Goal: Communication & Community: Answer question/provide support

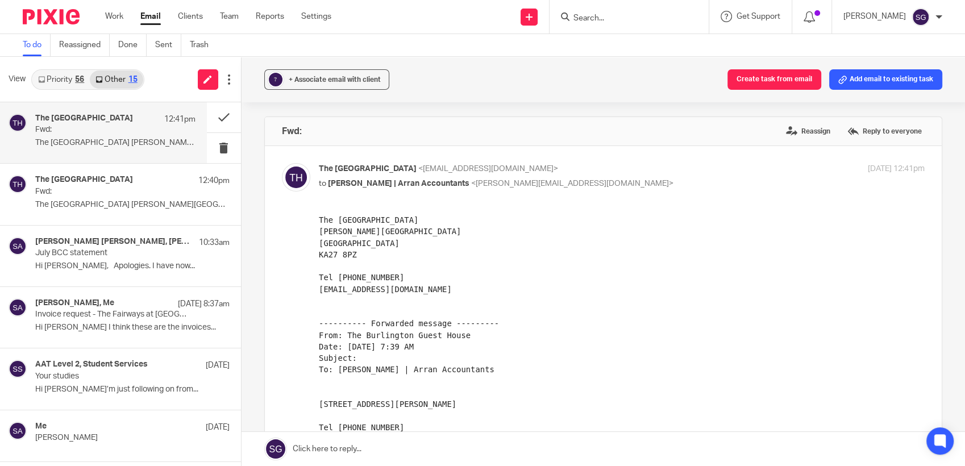
drag, startPoint x: 486, startPoint y: 56, endPoint x: 473, endPoint y: 55, distance: 12.5
click at [486, 56] on div "To do Reassigned Done Sent Trash" at bounding box center [482, 45] width 965 height 23
drag, startPoint x: 210, startPoint y: 74, endPoint x: 227, endPoint y: 56, distance: 25.3
click at [210, 74] on link at bounding box center [208, 79] width 20 height 20
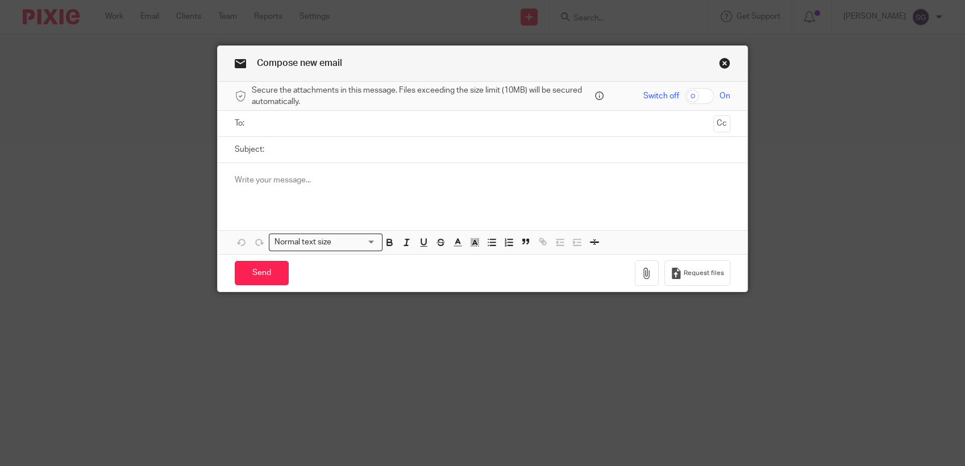
drag, startPoint x: 0, startPoint y: 0, endPoint x: 320, endPoint y: 125, distance: 343.4
click at [319, 125] on input "text" at bounding box center [482, 123] width 453 height 13
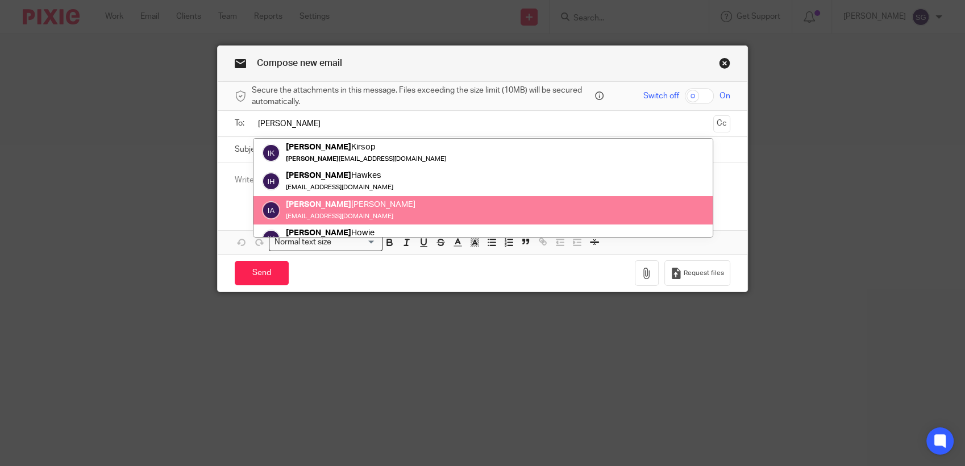
scroll to position [44, 0]
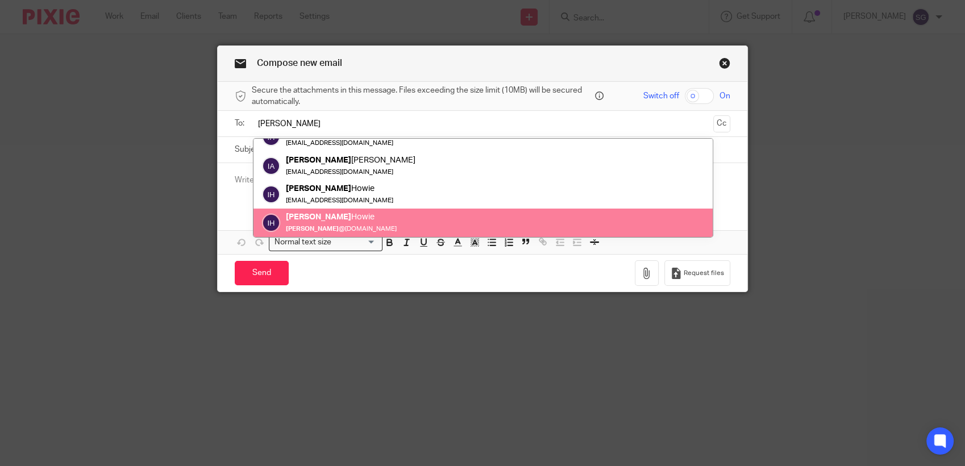
type input "Ian"
click at [432, 271] on div "Send You have unsaved changes Request files" at bounding box center [482, 272] width 529 height 37
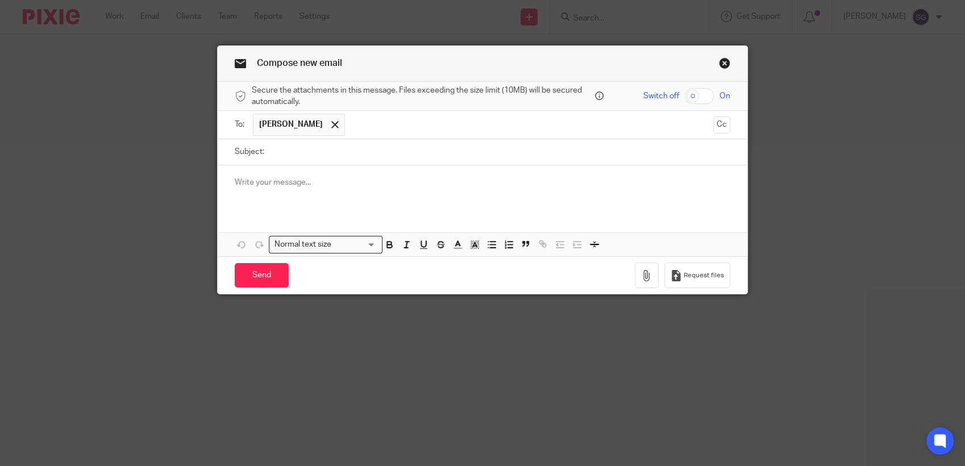
click at [722, 62] on link "Close this dialog window" at bounding box center [724, 64] width 11 height 15
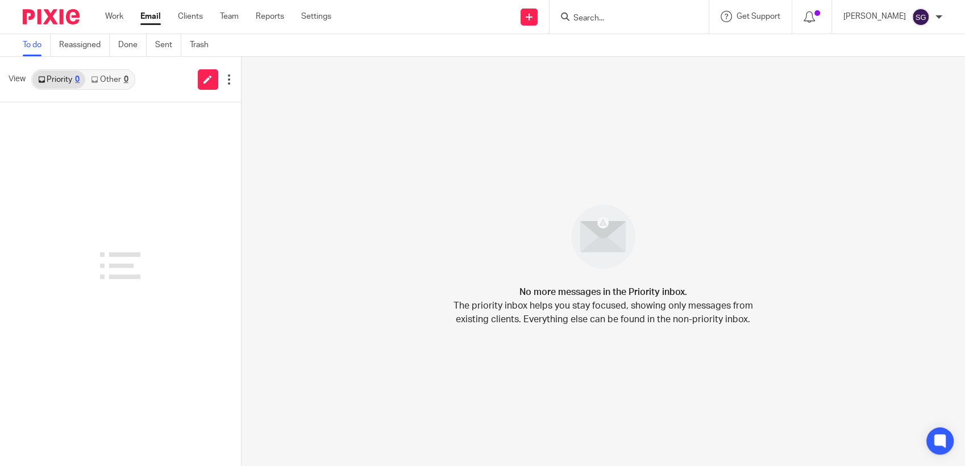
click at [608, 26] on div at bounding box center [628, 17] width 159 height 34
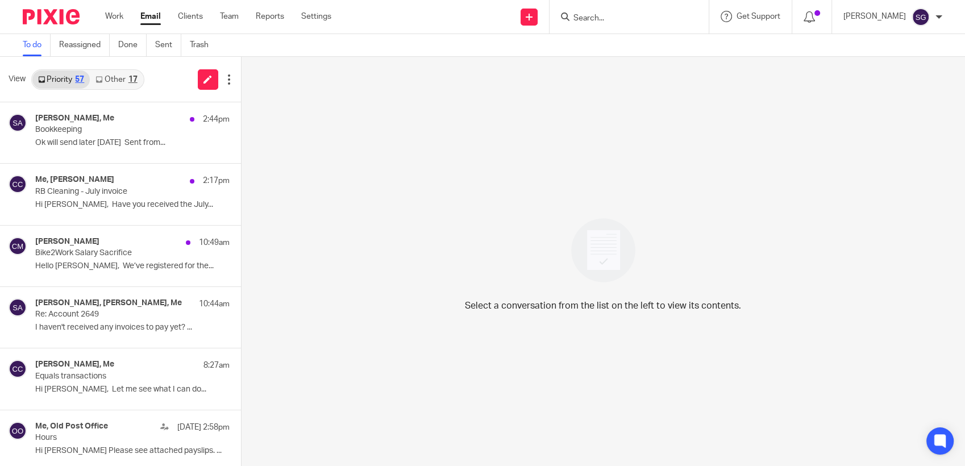
click at [600, 21] on input "Search" at bounding box center [623, 19] width 102 height 10
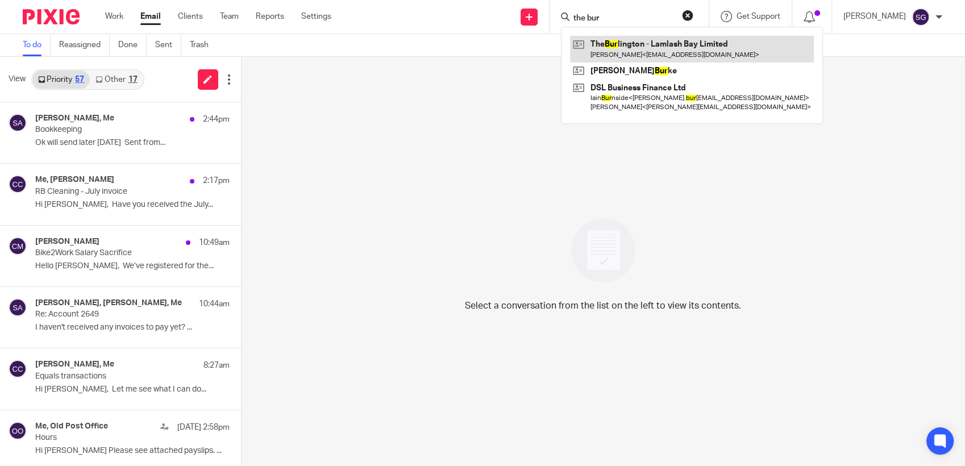
type input "the bur"
click at [618, 43] on link at bounding box center [692, 49] width 244 height 26
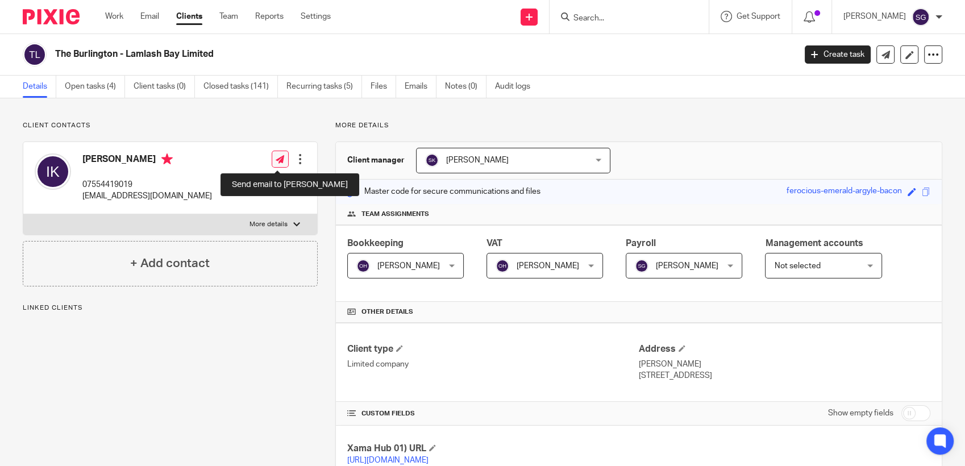
click at [276, 162] on icon at bounding box center [280, 159] width 9 height 9
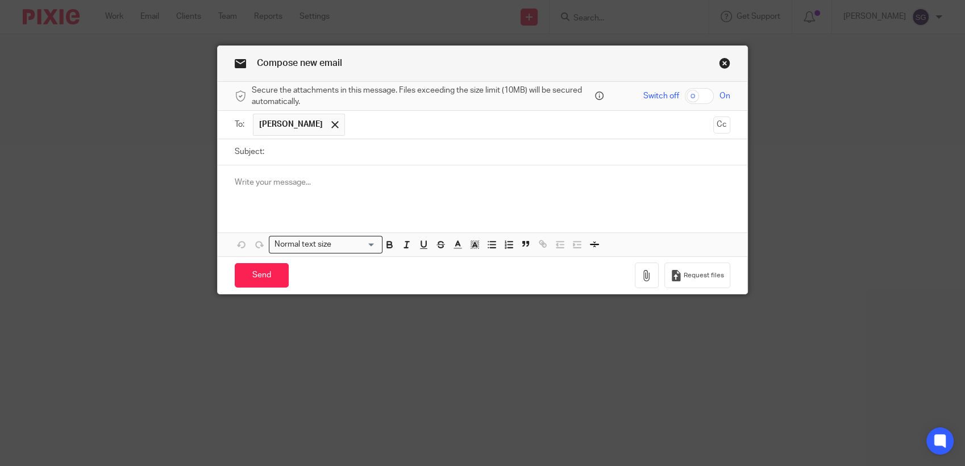
click at [304, 152] on input "Subject:" at bounding box center [500, 152] width 460 height 26
type input "Queries"
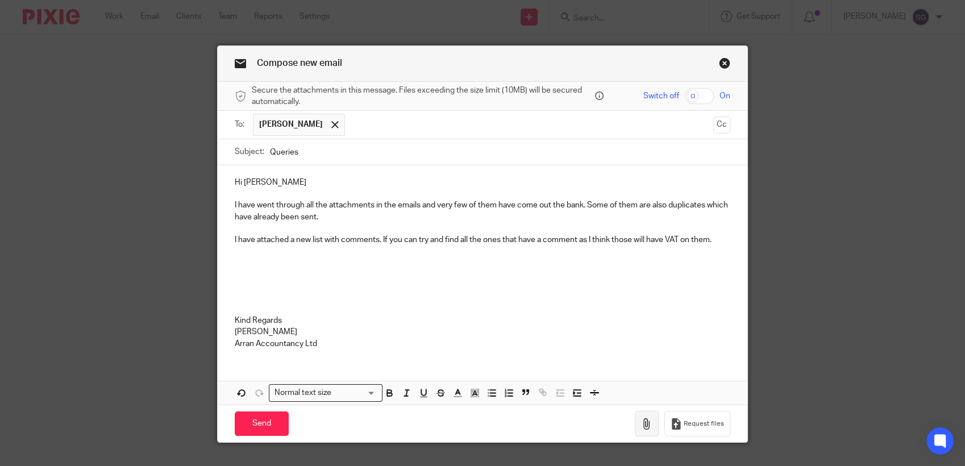
click at [645, 425] on icon "button" at bounding box center [646, 423] width 11 height 11
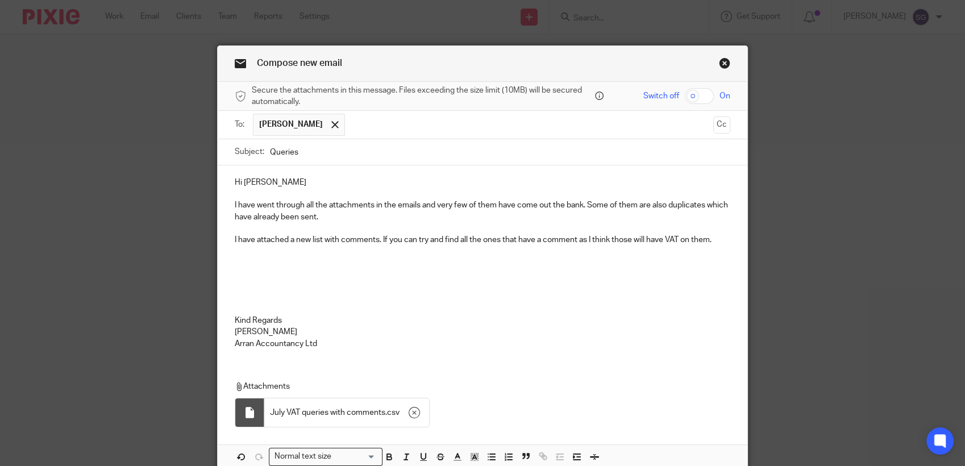
click at [568, 307] on p at bounding box center [482, 308] width 495 height 11
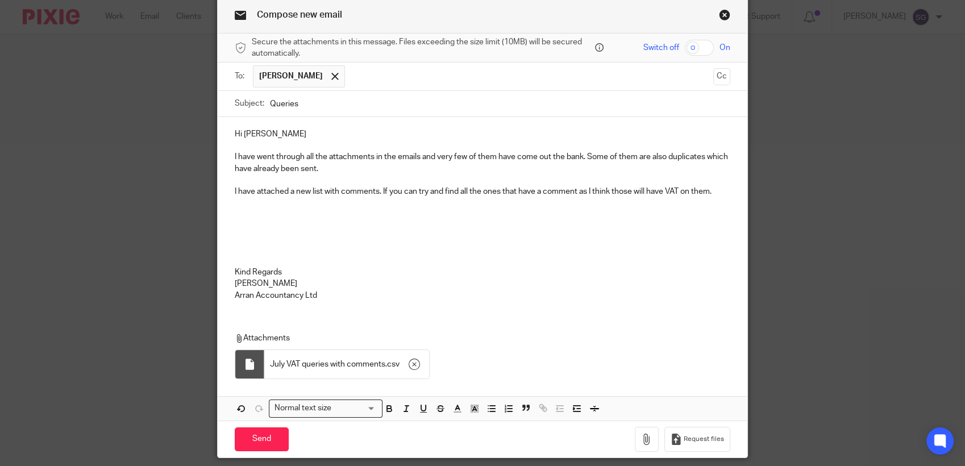
scroll to position [85, 0]
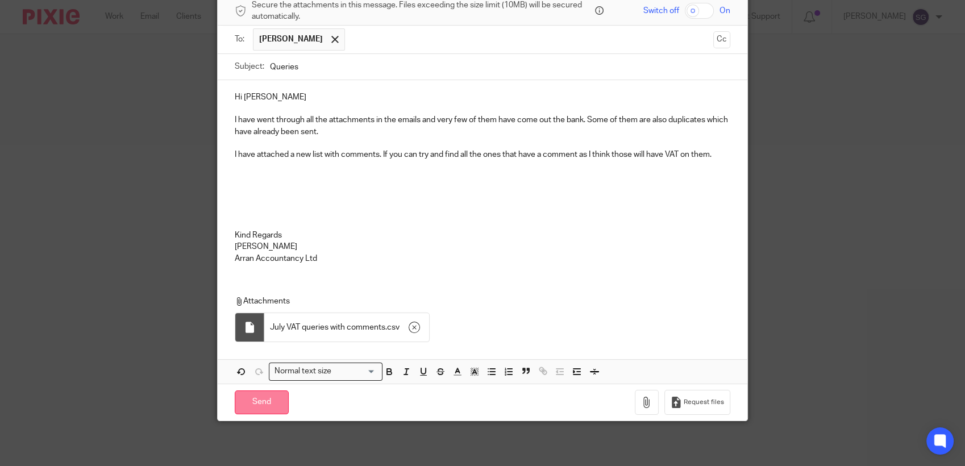
click at [254, 402] on input "Send" at bounding box center [262, 402] width 54 height 24
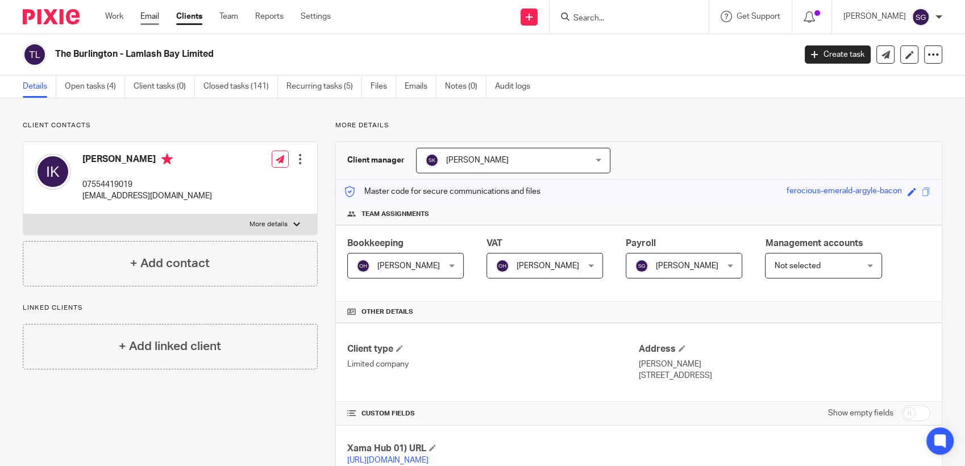
click at [150, 20] on link "Email" at bounding box center [149, 16] width 19 height 11
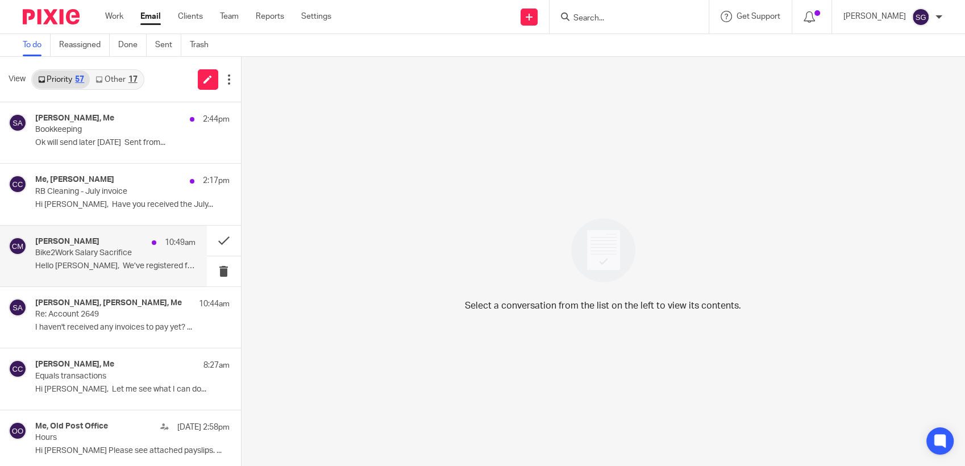
click at [114, 250] on p "Bike2Work Salary Sacrifice" at bounding box center [99, 253] width 128 height 10
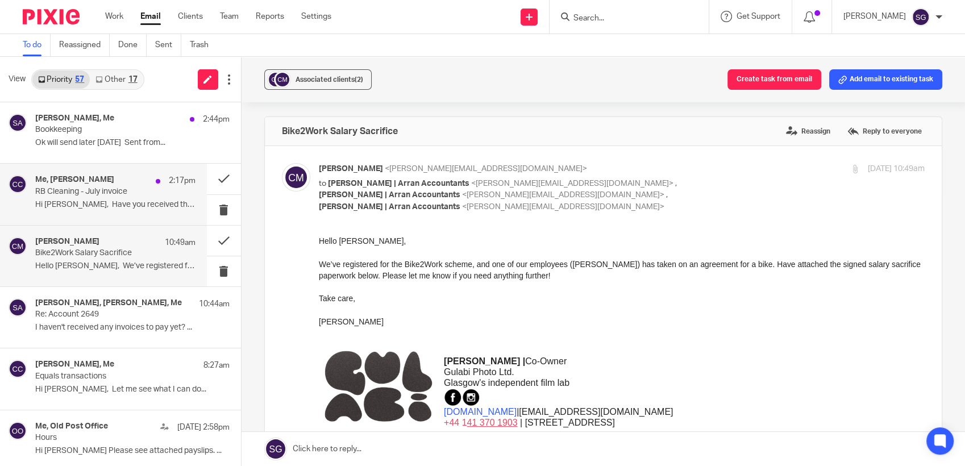
click at [148, 207] on p "Hi Sarah, Have you received the July..." at bounding box center [115, 205] width 160 height 10
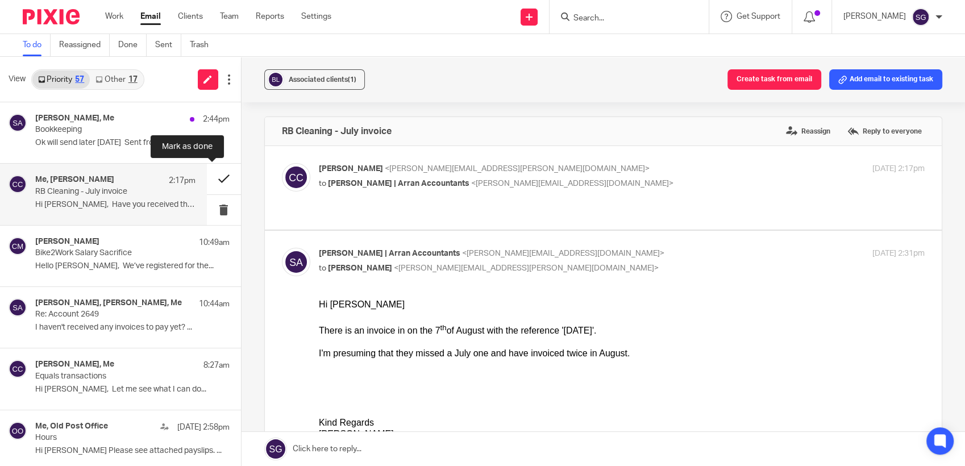
click at [210, 177] on button at bounding box center [224, 179] width 34 height 30
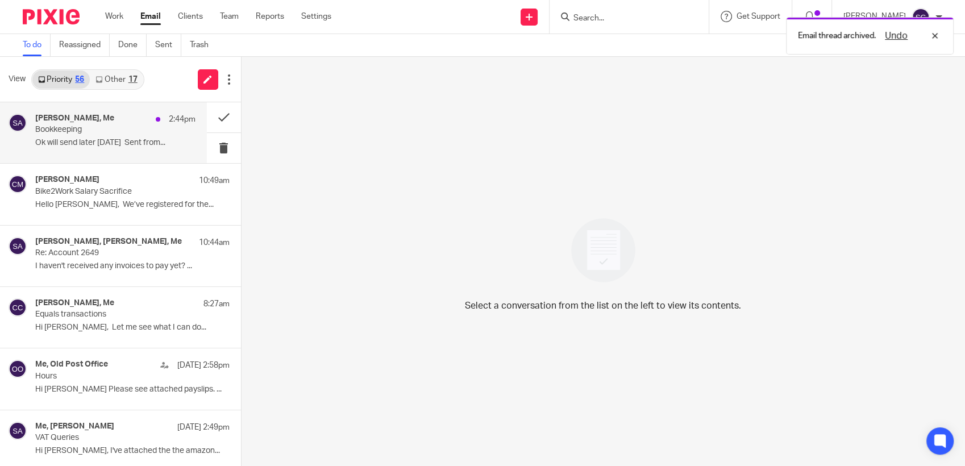
click at [105, 140] on p "Ok will send later today Sent from..." at bounding box center [115, 143] width 160 height 10
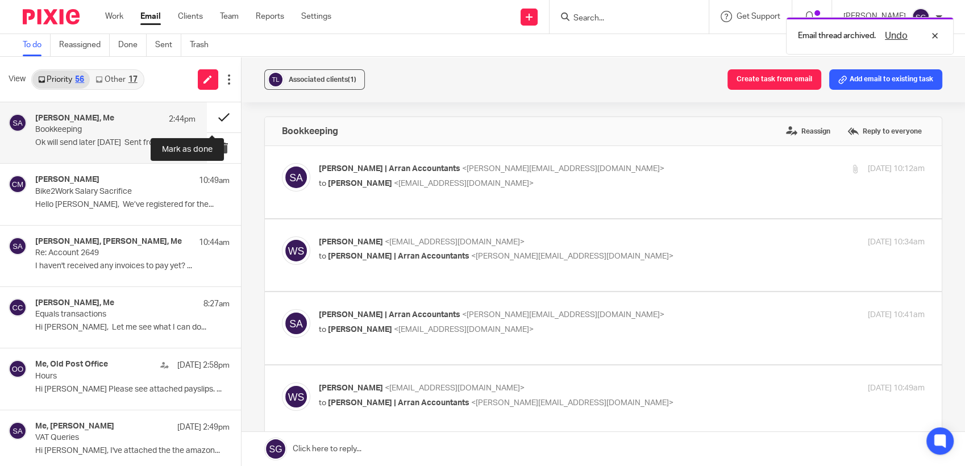
click at [209, 110] on button at bounding box center [224, 117] width 34 height 30
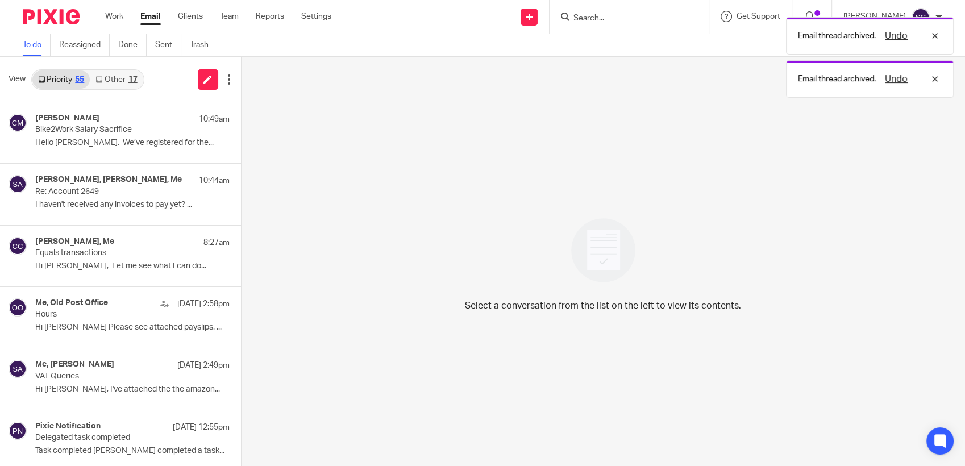
click at [100, 78] on icon at bounding box center [98, 79] width 7 height 7
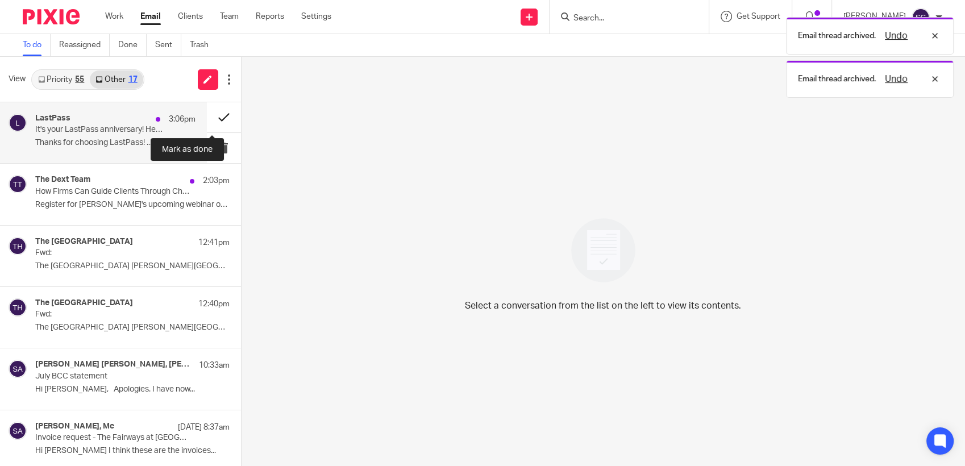
click at [210, 115] on button at bounding box center [224, 117] width 34 height 30
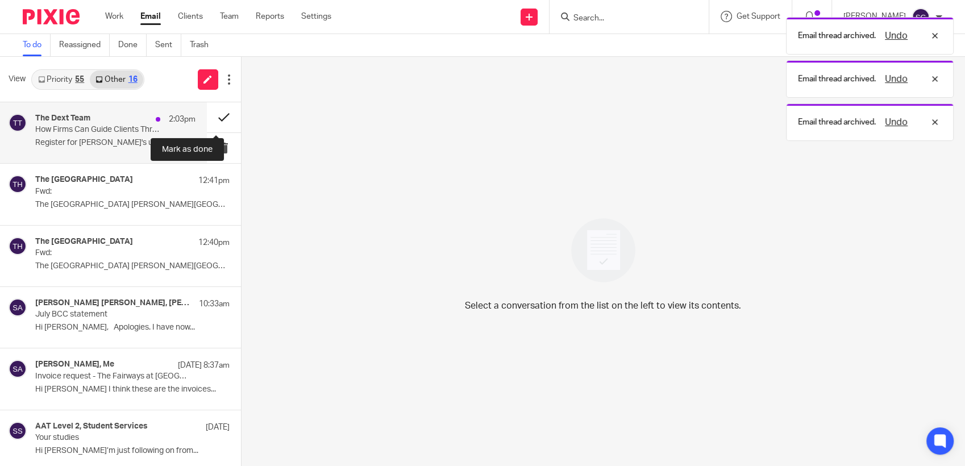
click at [212, 112] on button at bounding box center [224, 117] width 34 height 30
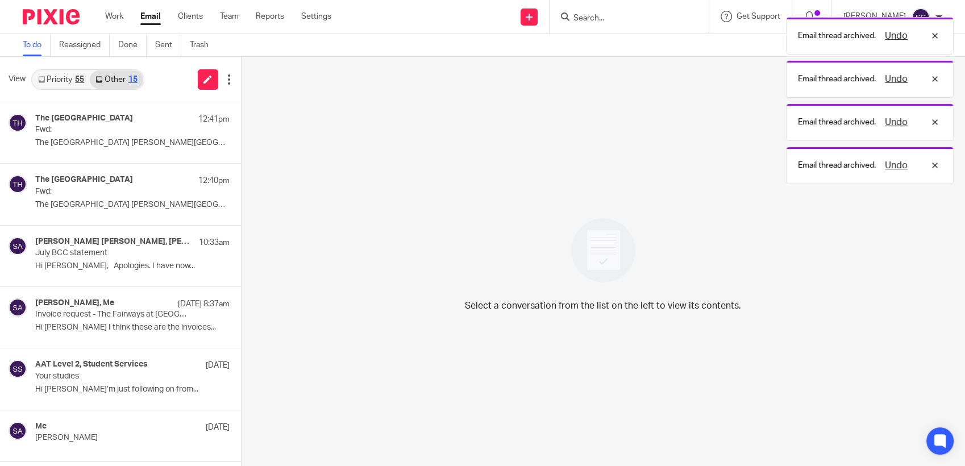
drag, startPoint x: 62, startPoint y: 79, endPoint x: 276, endPoint y: 77, distance: 214.2
click at [63, 78] on link "Priority 55" at bounding box center [60, 79] width 57 height 18
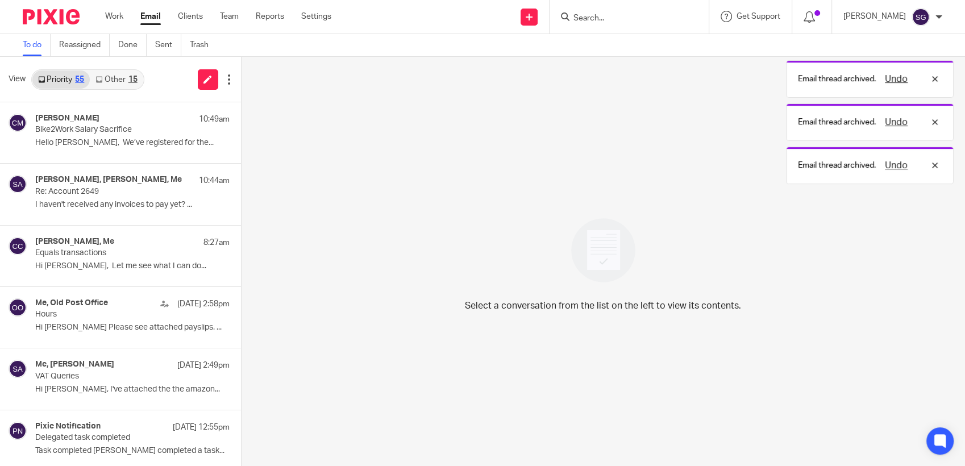
click at [406, 30] on div "Send new email Create task Add client Request signature Get Support Contact via…" at bounding box center [656, 17] width 616 height 34
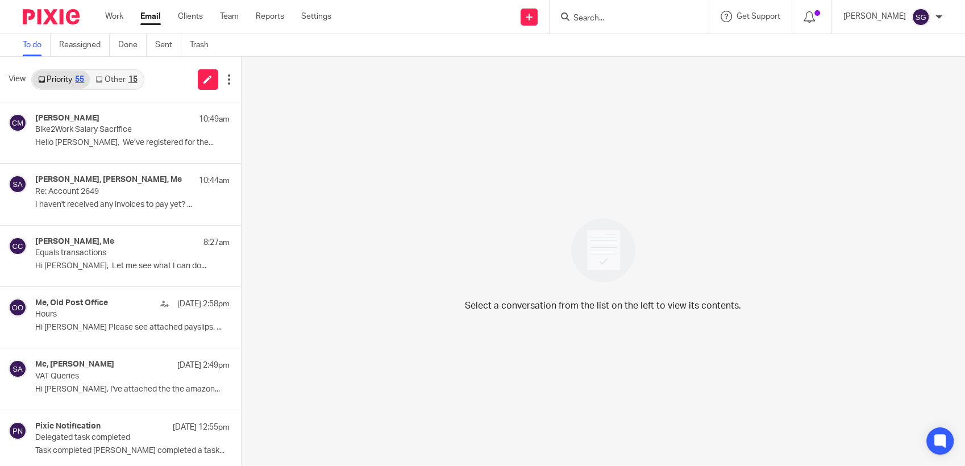
drag, startPoint x: 477, startPoint y: 34, endPoint x: 483, endPoint y: 9, distance: 25.9
click at [477, 34] on div "To do Reassigned Done Sent Trash" at bounding box center [482, 45] width 965 height 23
click at [465, 34] on div "Work Email Clients Team Reports Settings Work Email Clients Team Reports Settin…" at bounding box center [482, 17] width 965 height 34
click at [358, 19] on div "Send new email Create task Add client Request signature Get Support Contact via…" at bounding box center [656, 17] width 616 height 34
drag, startPoint x: 435, startPoint y: 21, endPoint x: 438, endPoint y: 2, distance: 19.0
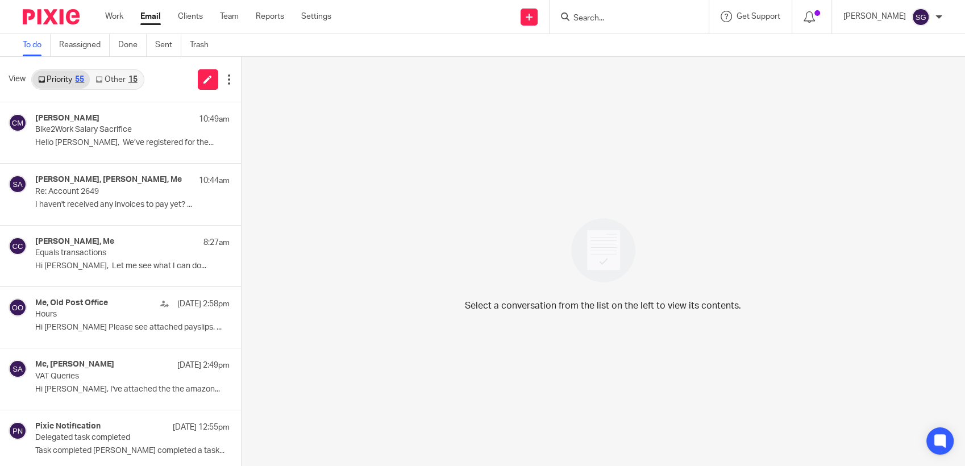
click at [435, 21] on div "Send new email Create task Add client Request signature Get Support Contact via…" at bounding box center [656, 17] width 616 height 34
click at [445, 20] on div "Send new email Create task Add client Request signature Get Support Contact via…" at bounding box center [656, 17] width 616 height 34
drag, startPoint x: 476, startPoint y: 9, endPoint x: 462, endPoint y: 12, distance: 14.6
click at [473, 10] on div "Send new email Create task Add client Request signature Get Support Contact via…" at bounding box center [656, 17] width 616 height 34
click at [577, 20] on input "Search" at bounding box center [623, 19] width 102 height 10
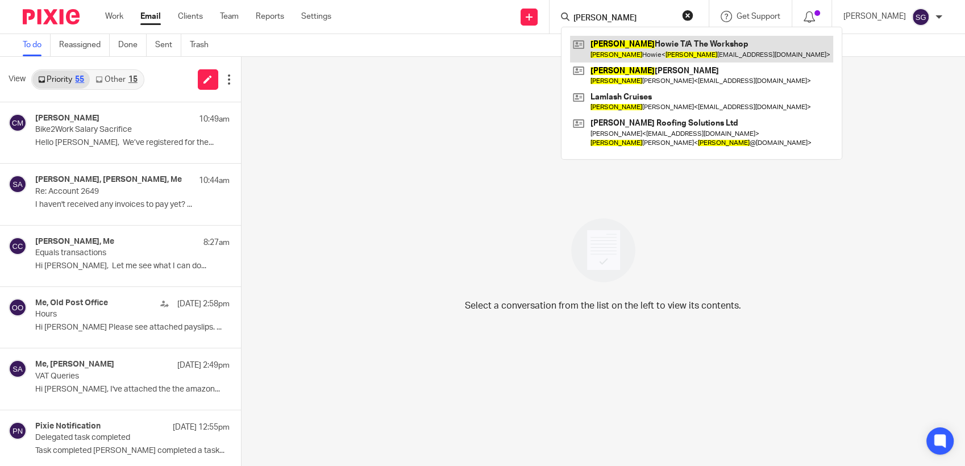
type input "luisa"
click at [639, 53] on link at bounding box center [701, 49] width 263 height 26
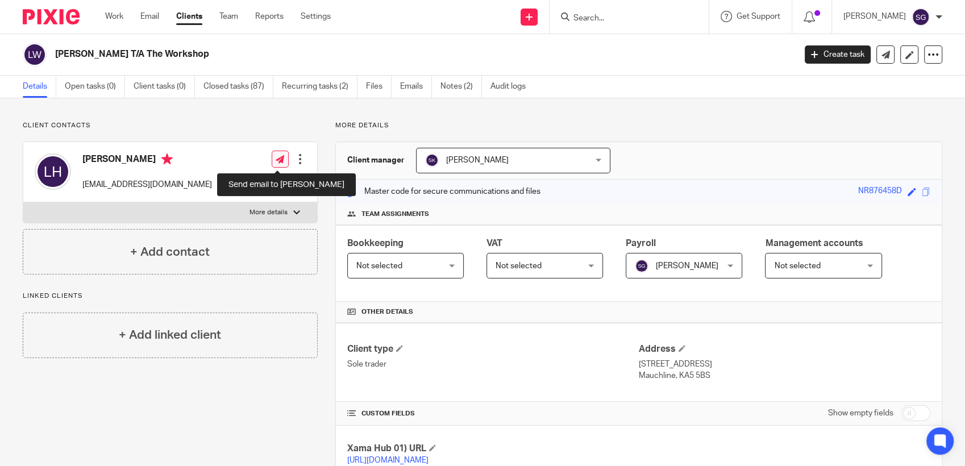
click at [278, 164] on link at bounding box center [280, 159] width 17 height 17
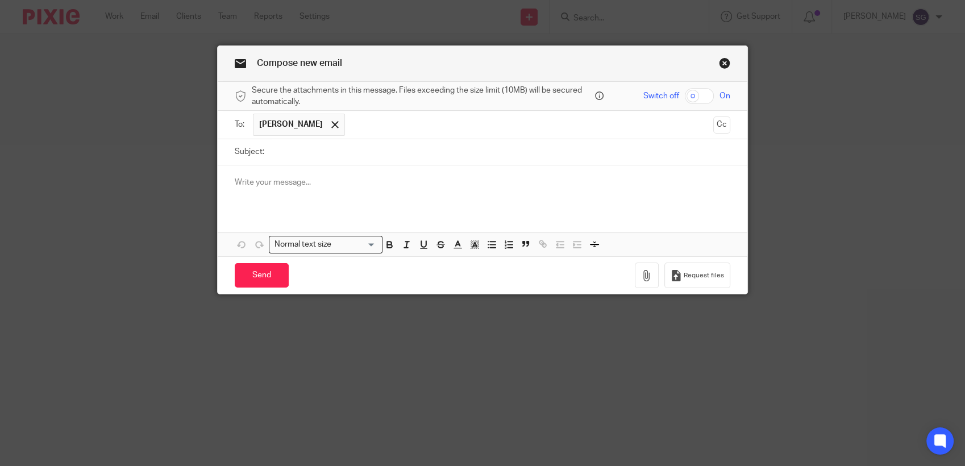
click at [375, 157] on input "Subject:" at bounding box center [500, 152] width 460 height 26
type input "Payroll"
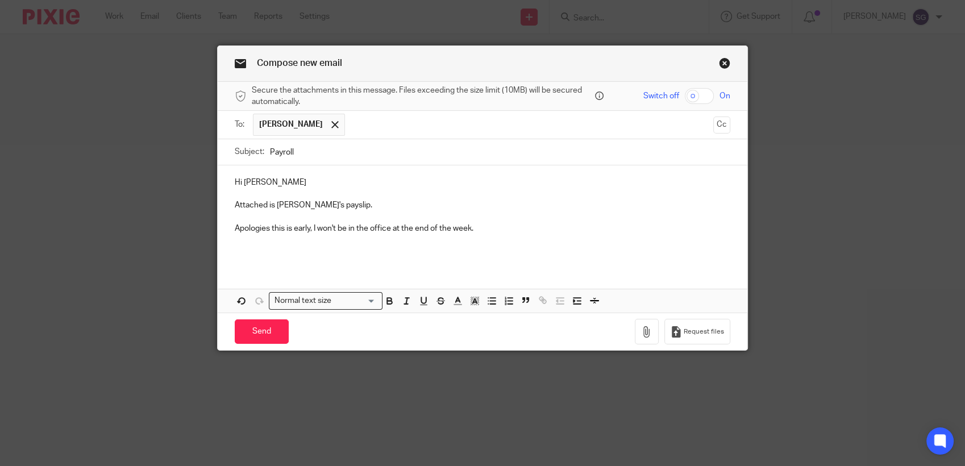
click at [490, 231] on p "Apologies this is early, I won't be in the office at the end of the week." at bounding box center [482, 228] width 495 height 11
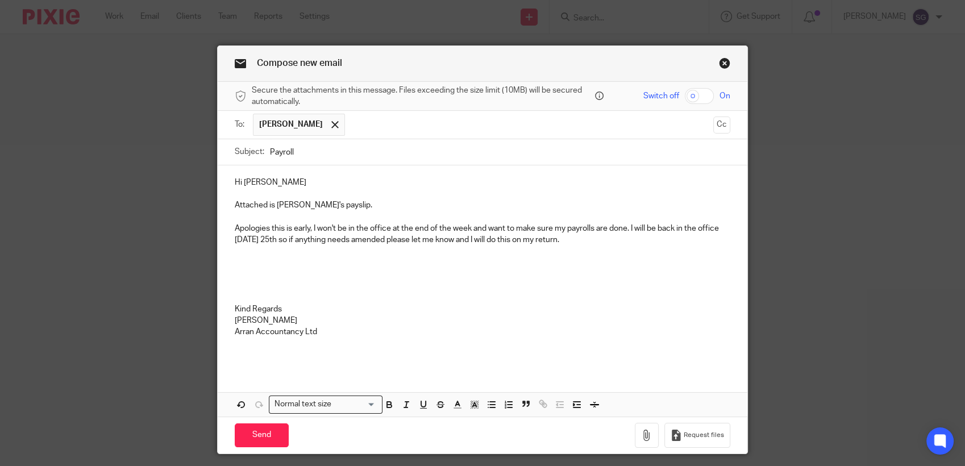
click at [489, 229] on p "Apologies this is early, I won't be in the office at the end of the week and wa…" at bounding box center [482, 234] width 495 height 23
click at [598, 246] on p at bounding box center [482, 251] width 495 height 11
click at [649, 437] on button "button" at bounding box center [647, 436] width 24 height 26
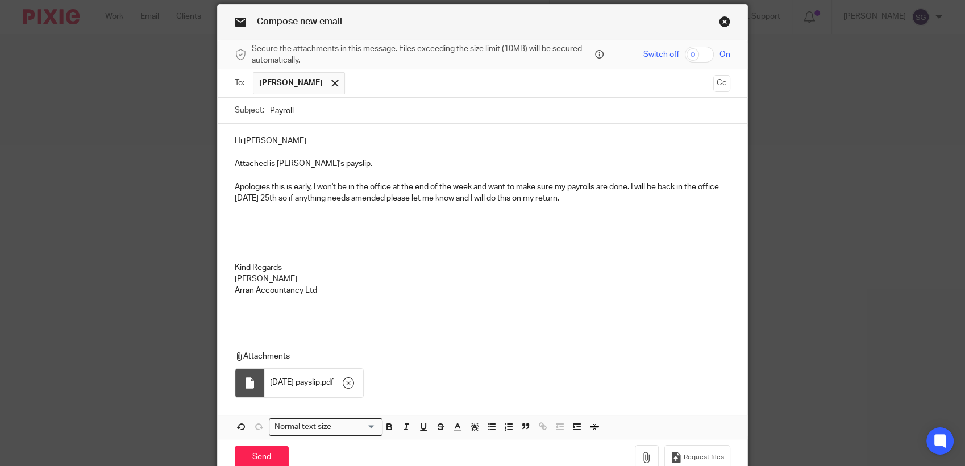
scroll to position [63, 0]
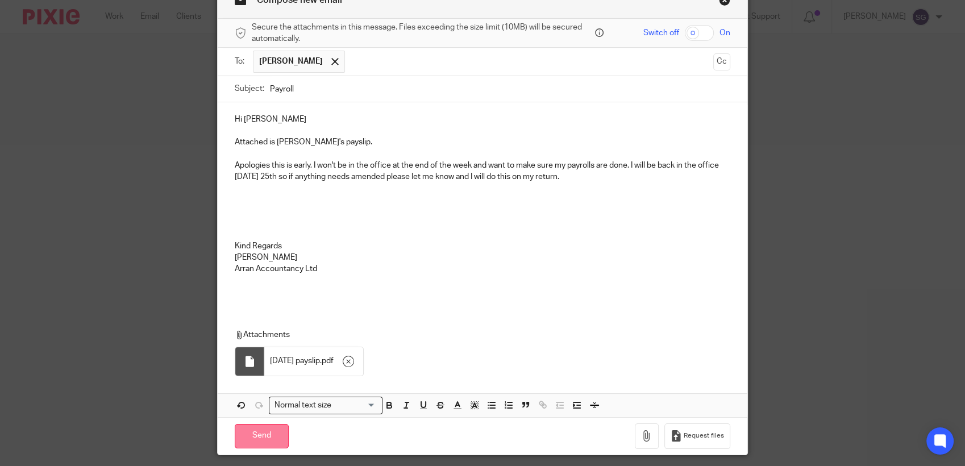
click at [264, 439] on input "Send" at bounding box center [262, 436] width 54 height 24
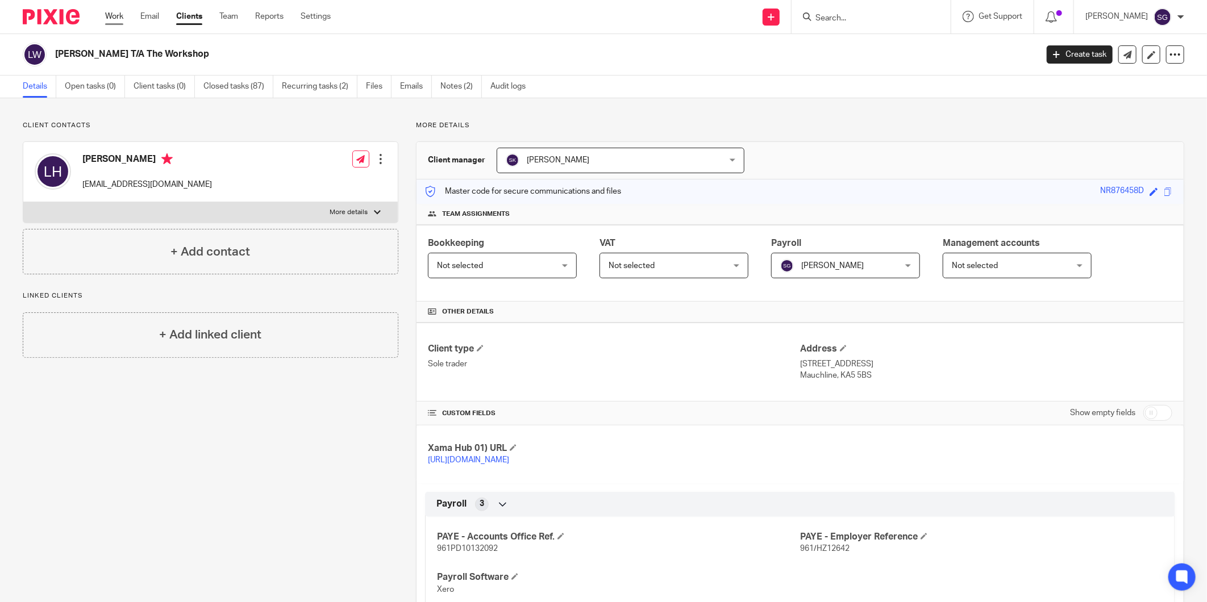
click at [106, 20] on link "Work" at bounding box center [114, 16] width 18 height 11
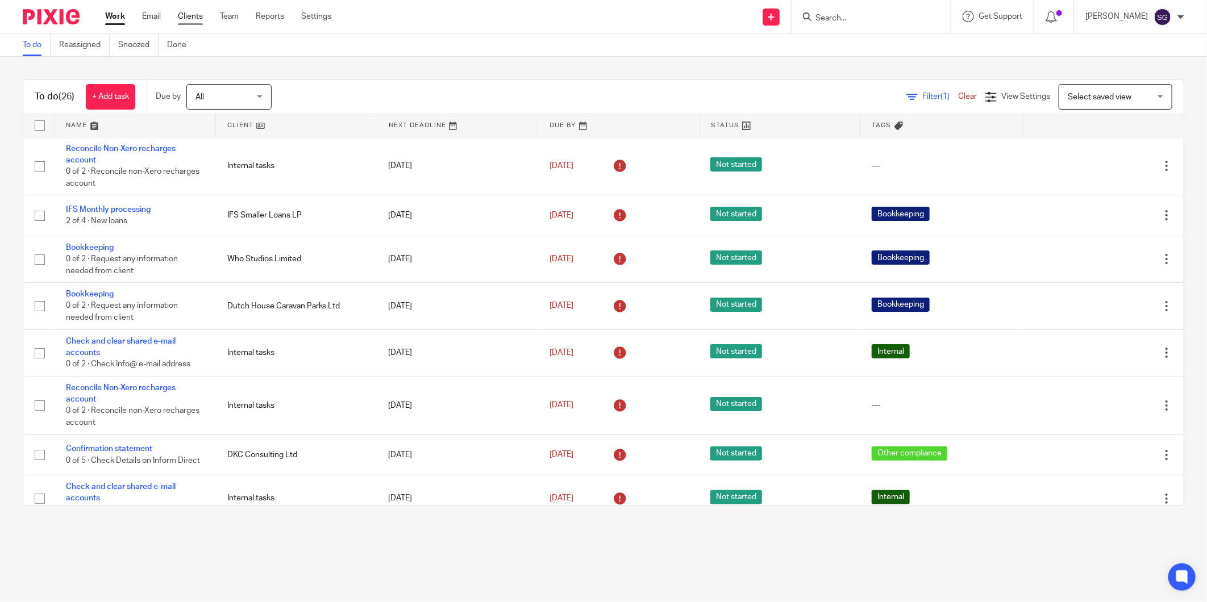
click at [191, 17] on link "Clients" at bounding box center [190, 16] width 25 height 11
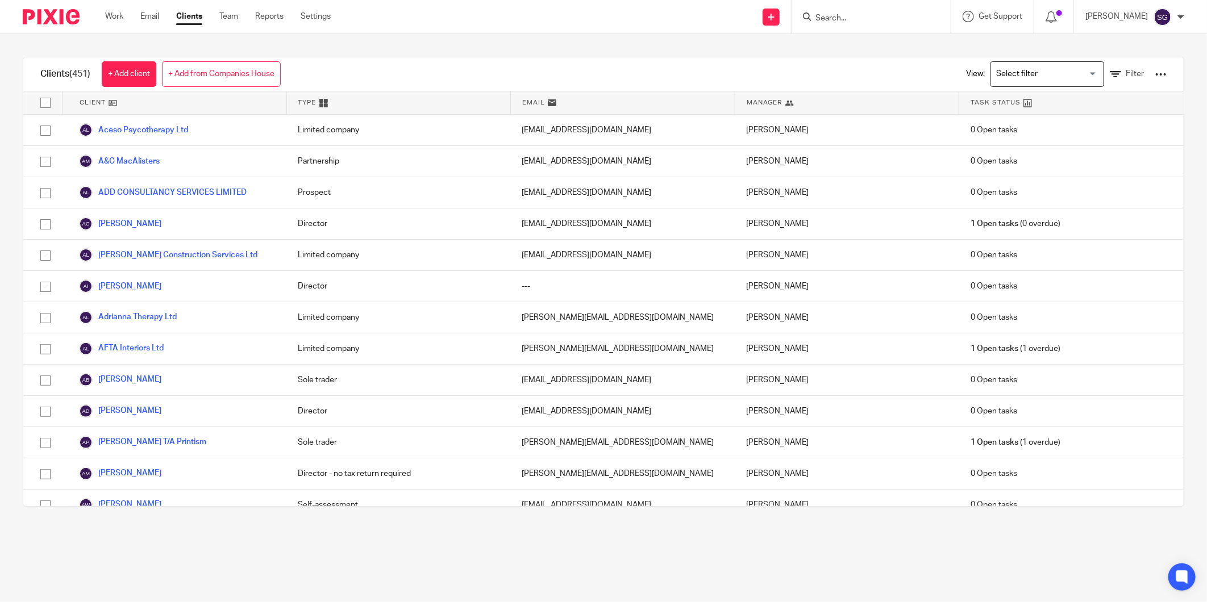
drag, startPoint x: 473, startPoint y: 27, endPoint x: 303, endPoint y: 10, distance: 171.3
click at [473, 27] on div "Send new email Create task Add client Request signature Get Support Contact via…" at bounding box center [777, 17] width 859 height 34
drag, startPoint x: 151, startPoint y: 16, endPoint x: 205, endPoint y: 17, distance: 54.5
click at [151, 16] on link "Email" at bounding box center [149, 16] width 19 height 11
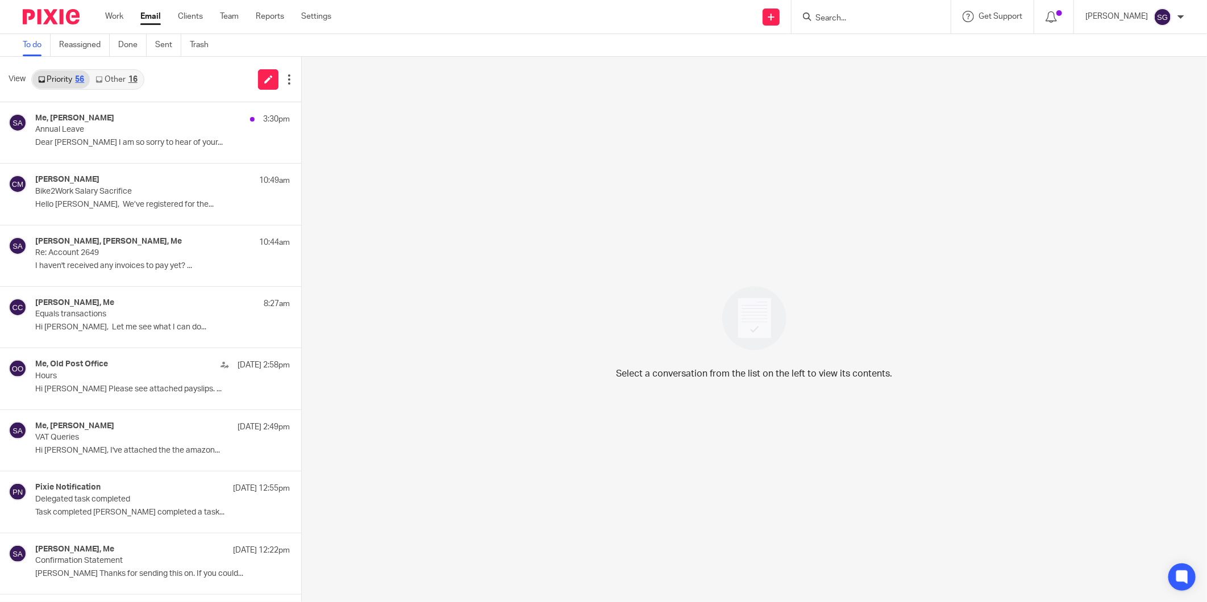
click at [116, 81] on link "Other 16" at bounding box center [116, 79] width 53 height 18
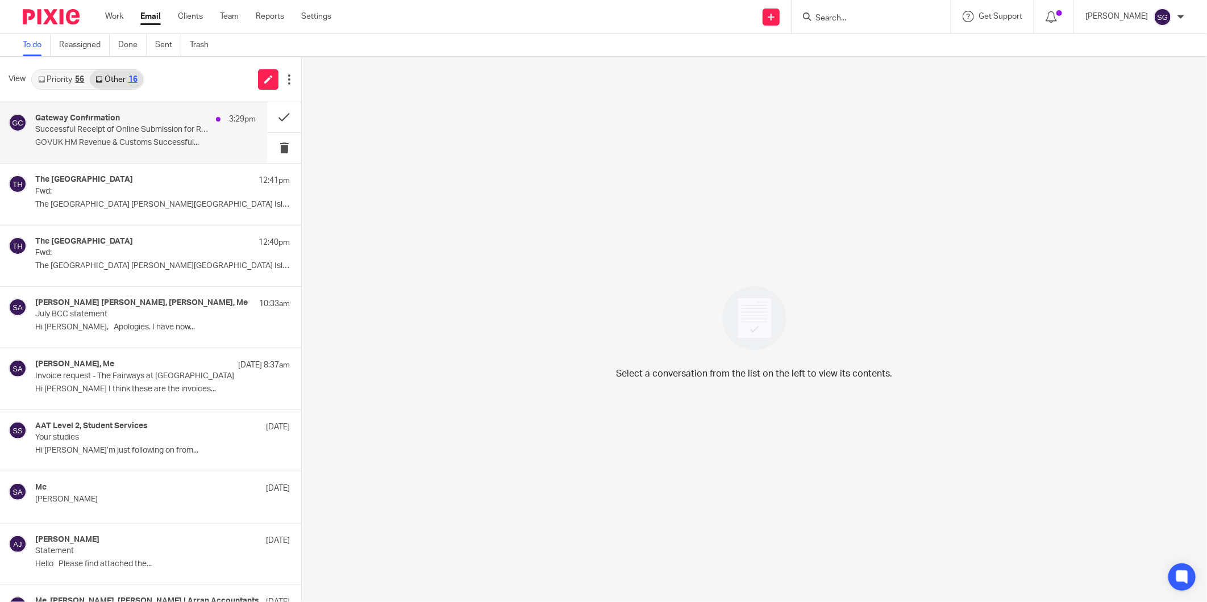
click at [168, 124] on div "Gateway Confirmation 3:29pm" at bounding box center [145, 119] width 220 height 11
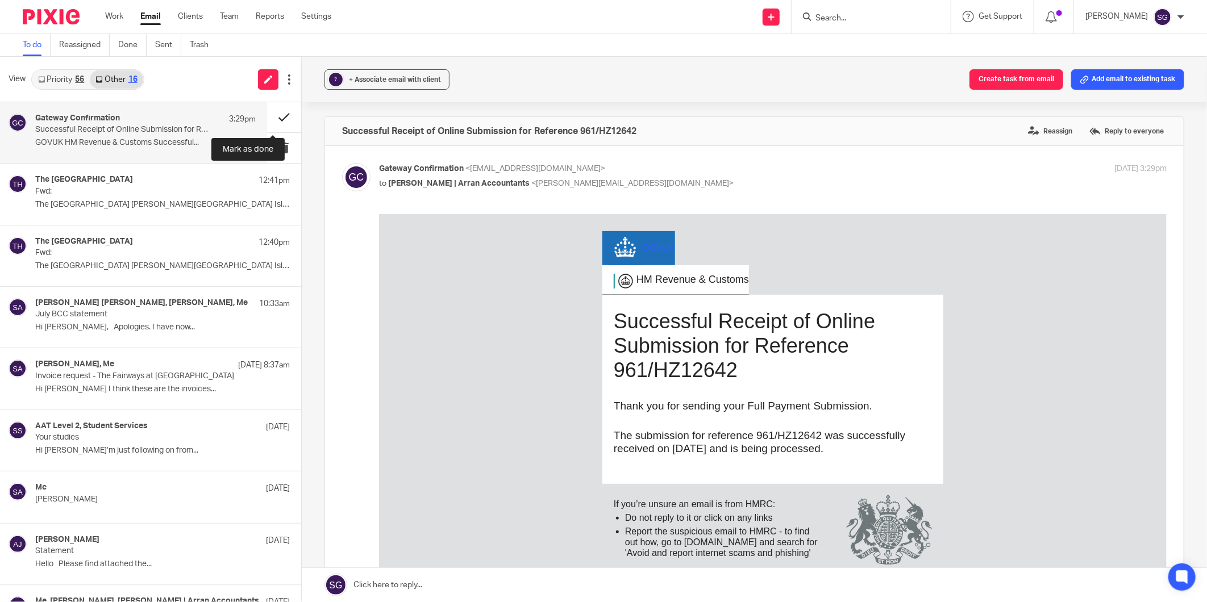
click at [270, 114] on button at bounding box center [284, 117] width 34 height 30
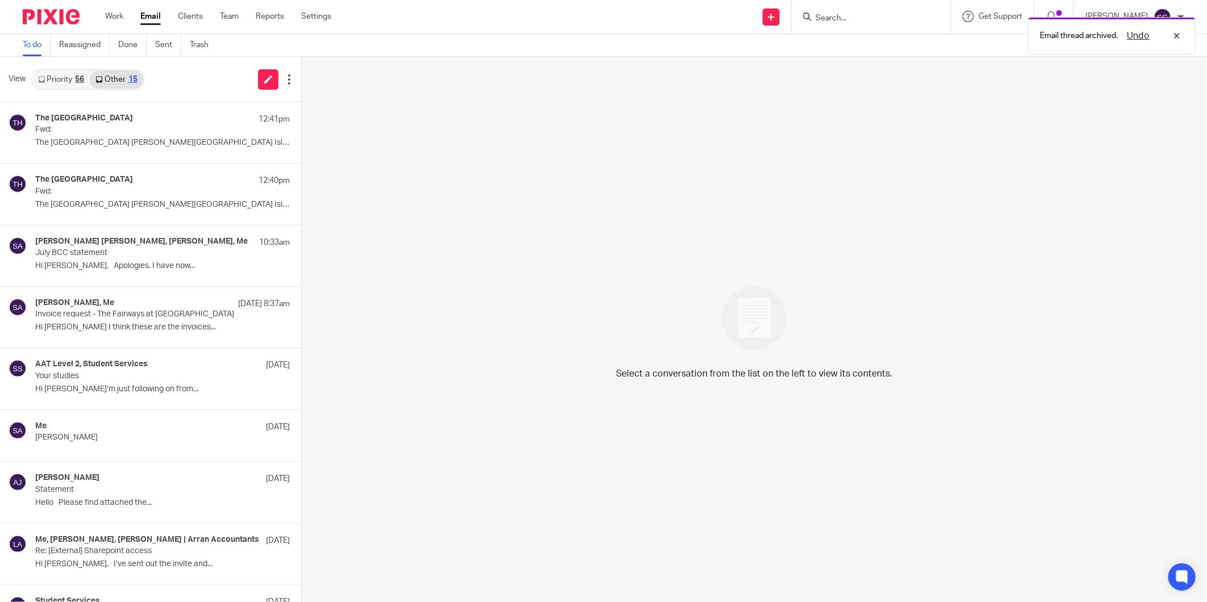
click at [44, 77] on icon at bounding box center [41, 79] width 7 height 7
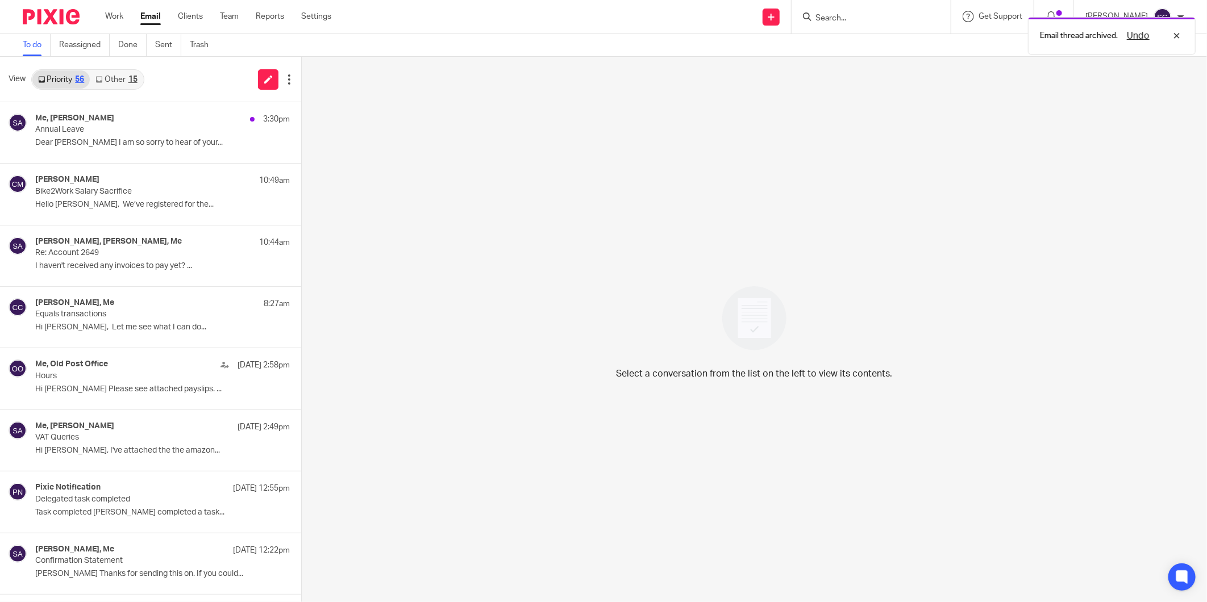
drag, startPoint x: 189, startPoint y: 86, endPoint x: 137, endPoint y: 14, distance: 88.0
click at [183, 77] on div "View Priority 56 Other 15" at bounding box center [150, 79] width 301 height 45
click at [435, 23] on div "Send new email Create task Add client Request signature Get Support Contact via…" at bounding box center [777, 17] width 858 height 34
click at [118, 75] on link "Other 15" at bounding box center [116, 79] width 53 height 18
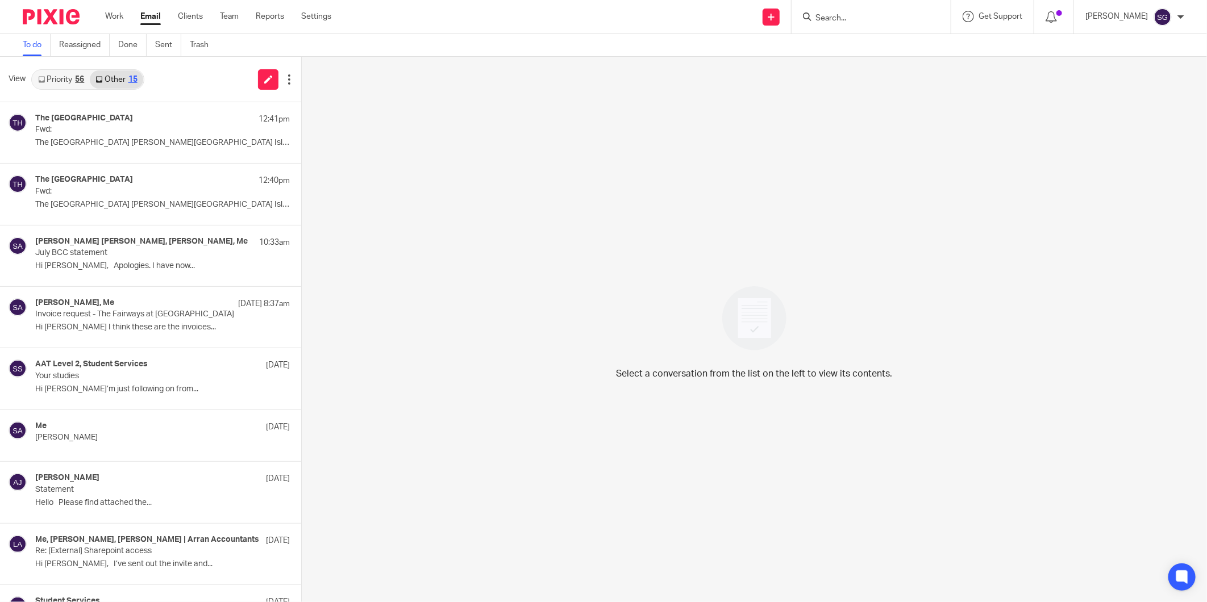
click at [59, 76] on link "Priority 56" at bounding box center [60, 79] width 57 height 18
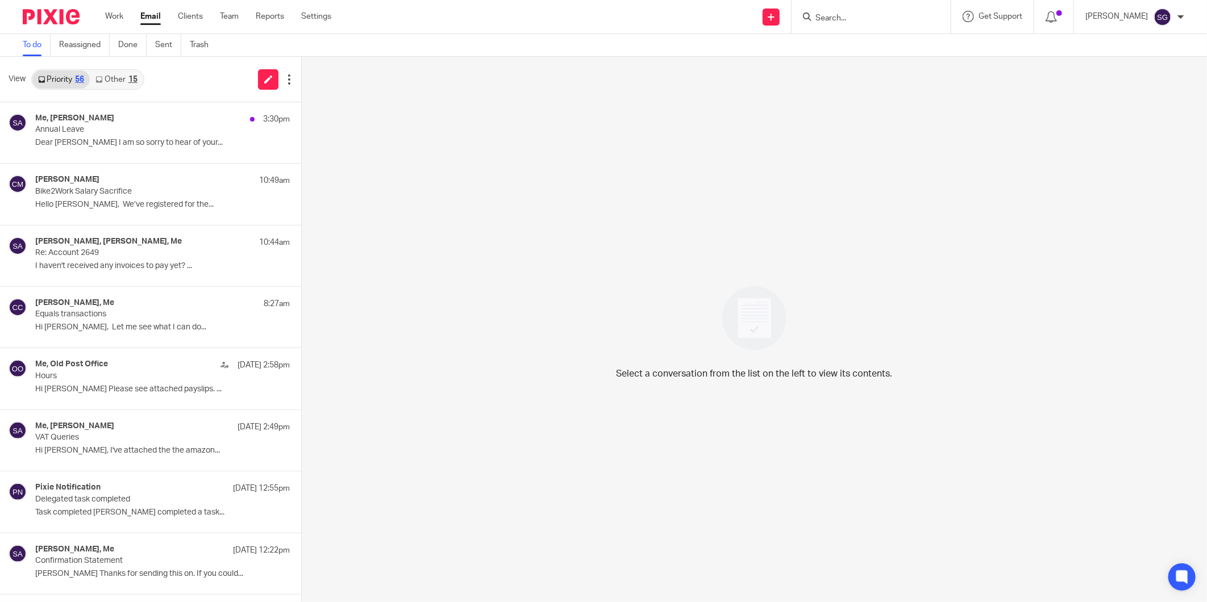
drag, startPoint x: 205, startPoint y: 87, endPoint x: 177, endPoint y: 7, distance: 84.3
click at [205, 87] on div "View Priority 56 Other 15" at bounding box center [150, 79] width 301 height 45
click at [115, 16] on link "Work" at bounding box center [114, 16] width 18 height 11
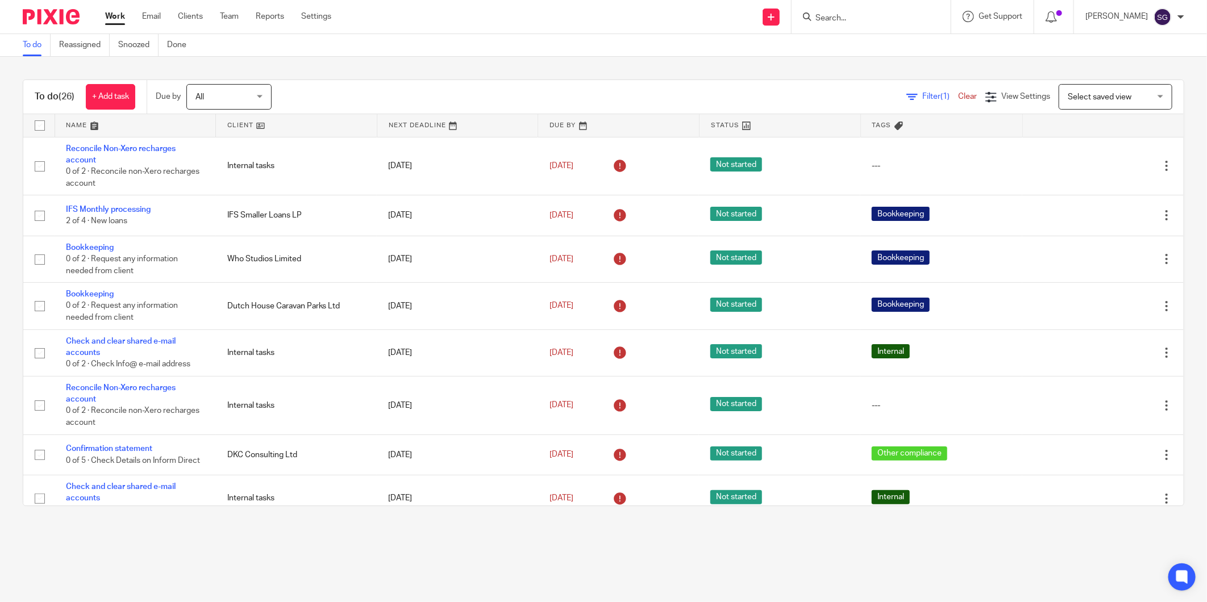
click at [147, 125] on link at bounding box center [135, 125] width 161 height 23
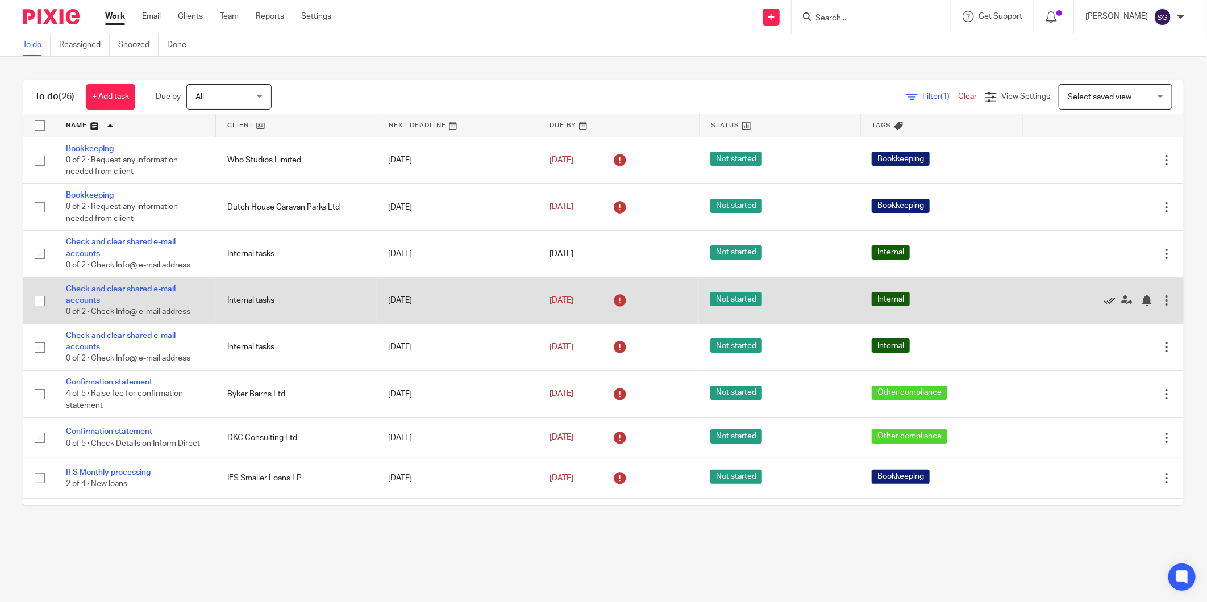
click at [1104, 304] on icon at bounding box center [1109, 300] width 11 height 11
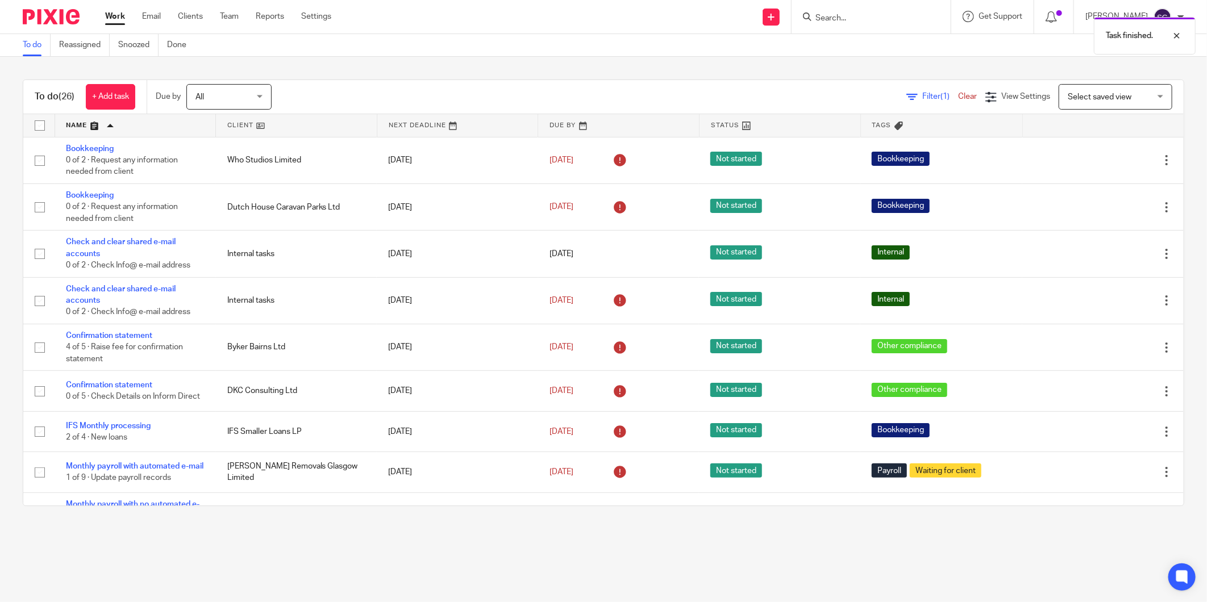
click at [1104, 304] on icon at bounding box center [1109, 300] width 11 height 11
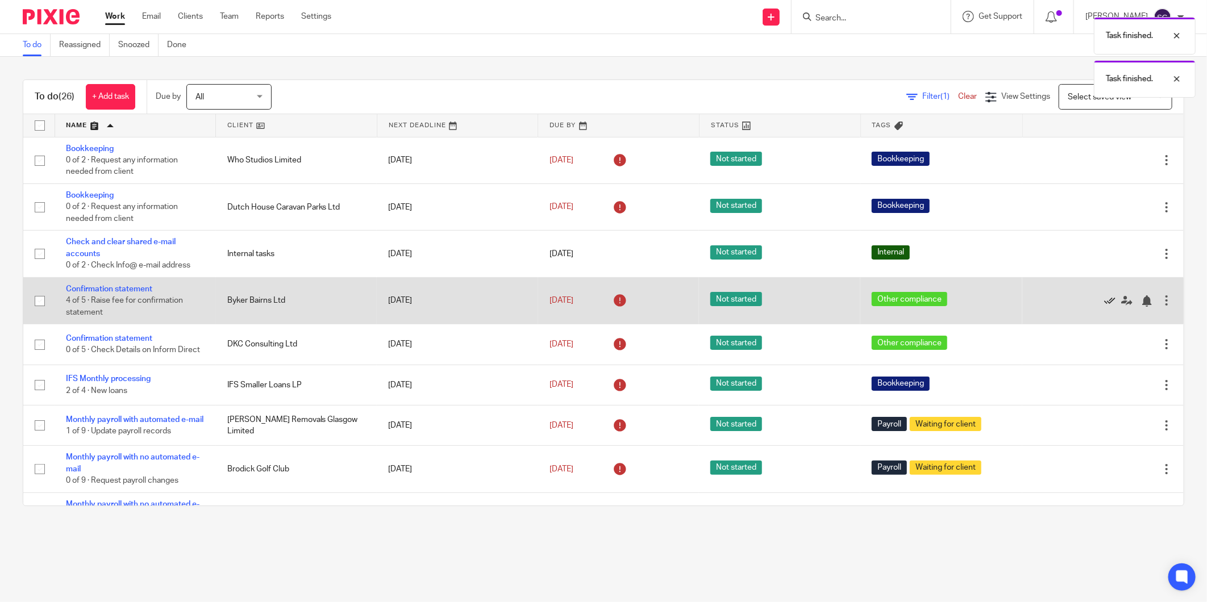
click at [1104, 302] on icon at bounding box center [1109, 300] width 11 height 11
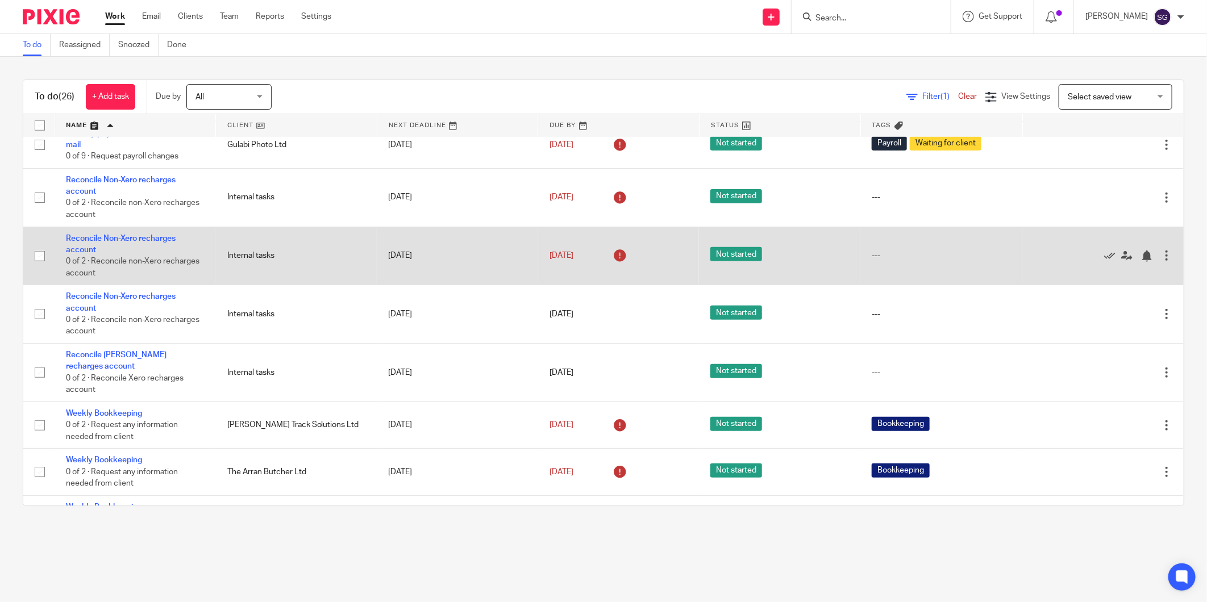
scroll to position [441, 0]
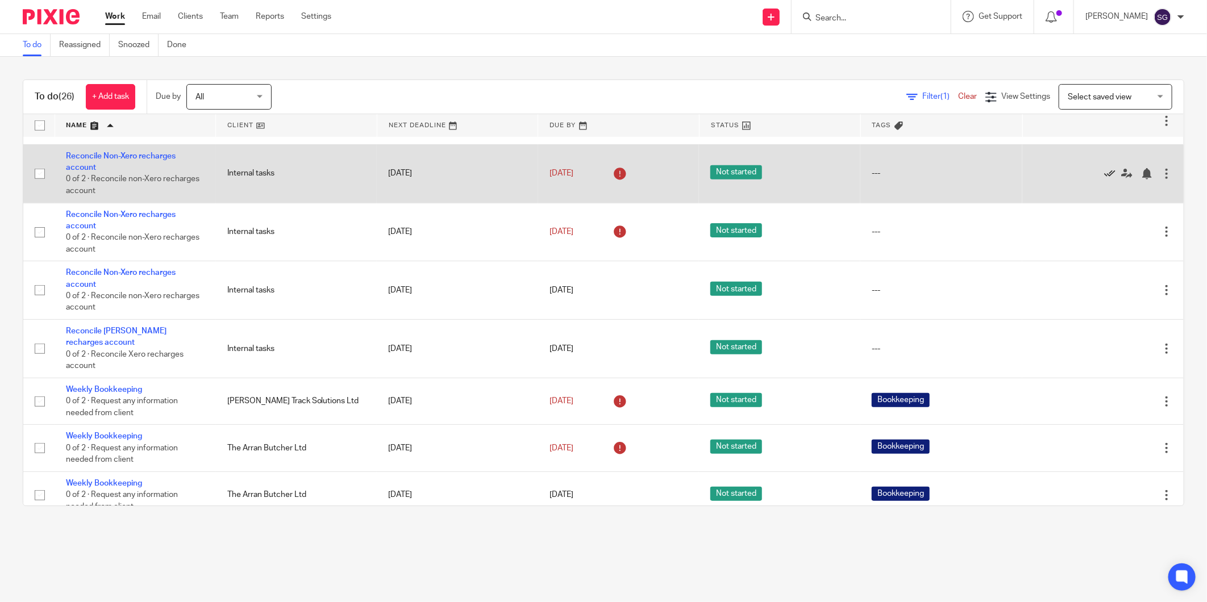
click at [1104, 180] on icon at bounding box center [1109, 173] width 11 height 11
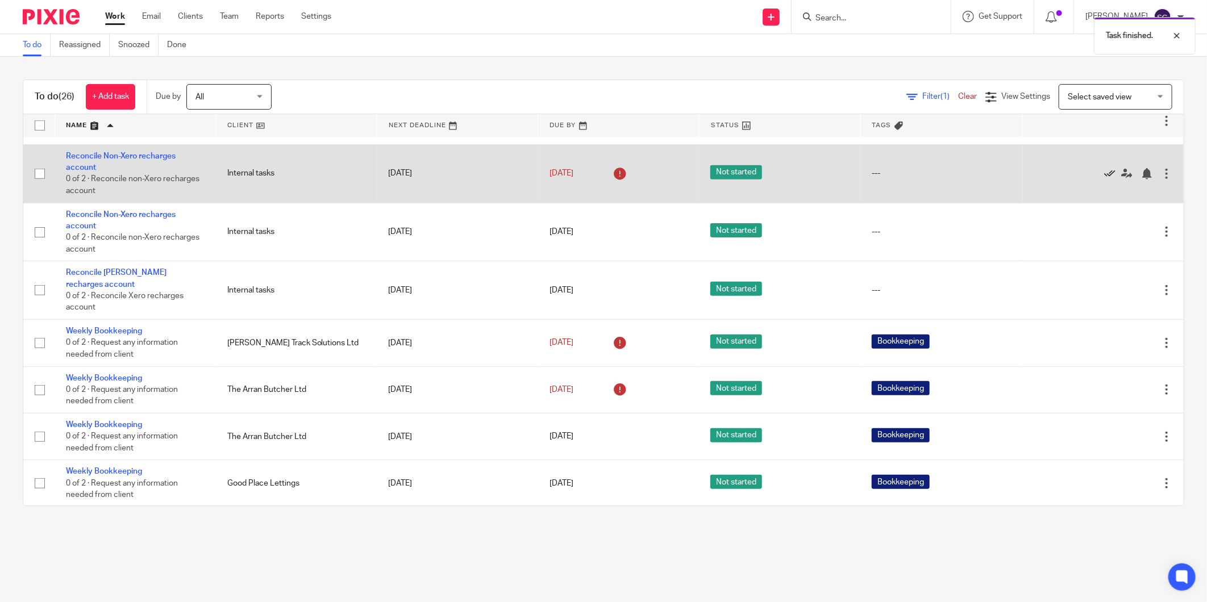
click at [1104, 180] on icon at bounding box center [1109, 173] width 11 height 11
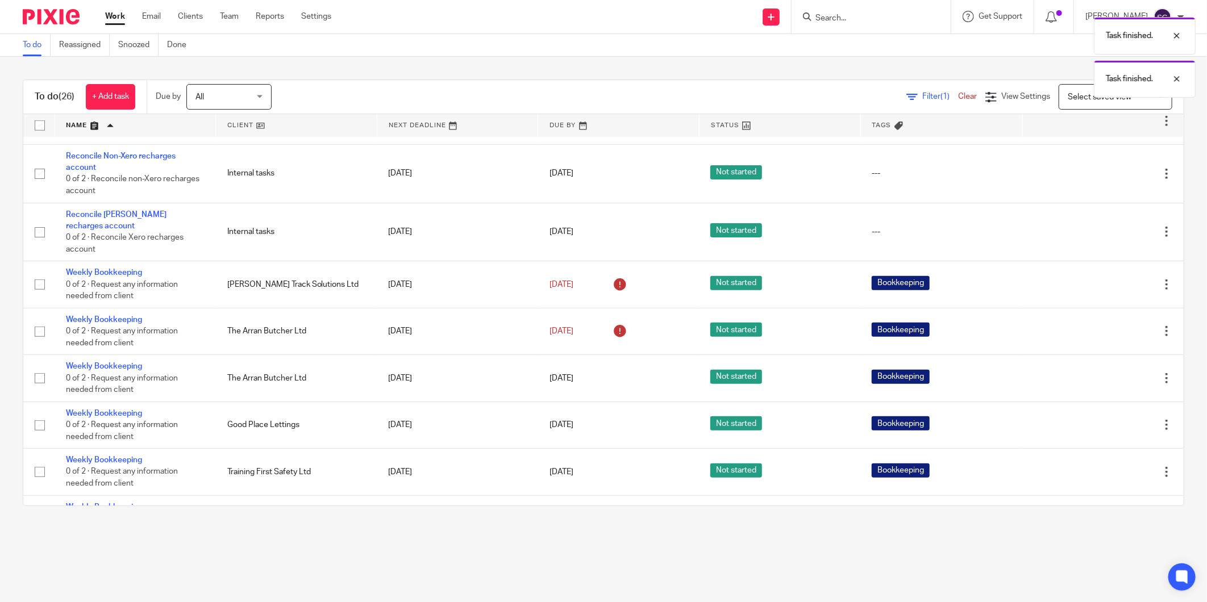
click at [1104, 180] on icon at bounding box center [1109, 173] width 11 height 11
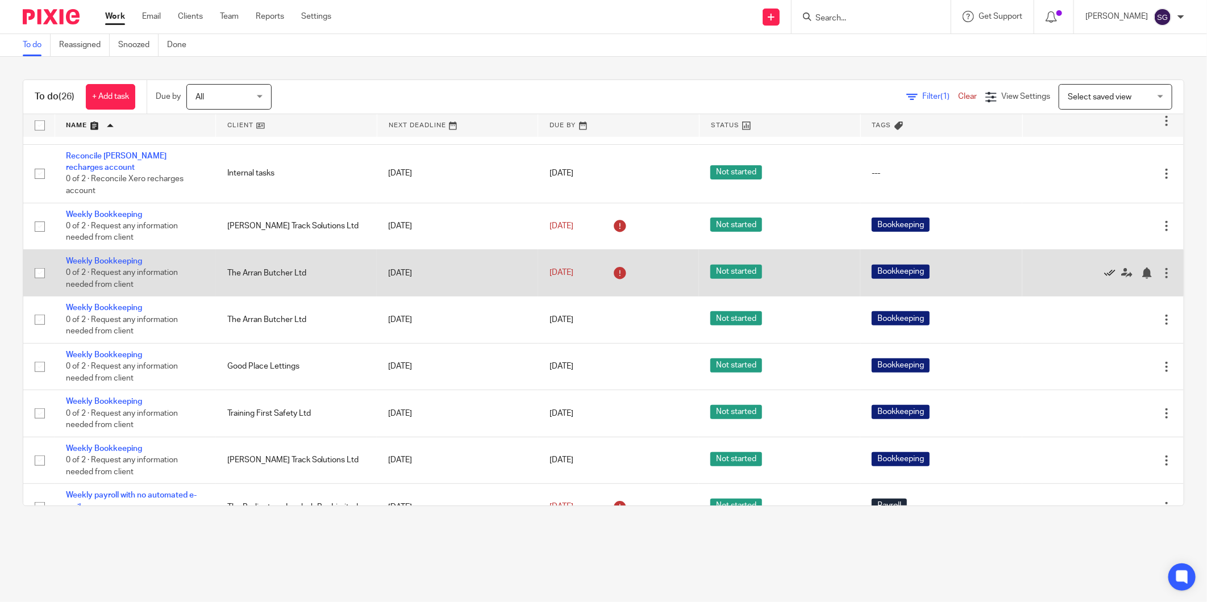
click at [1104, 278] on icon at bounding box center [1109, 273] width 11 height 11
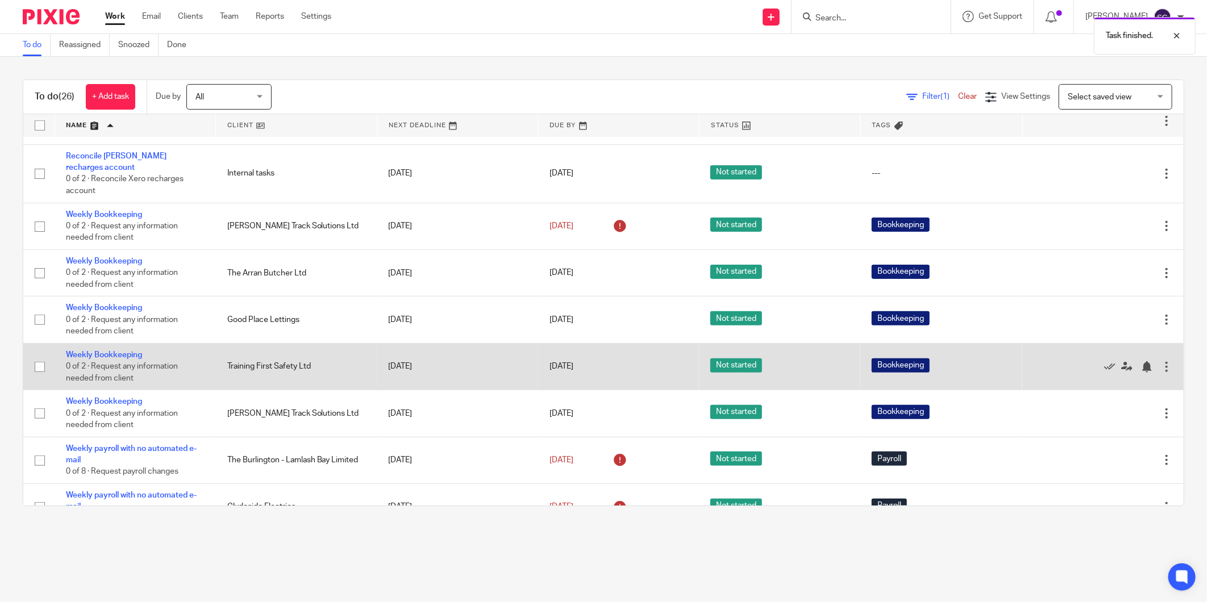
scroll to position [521, 0]
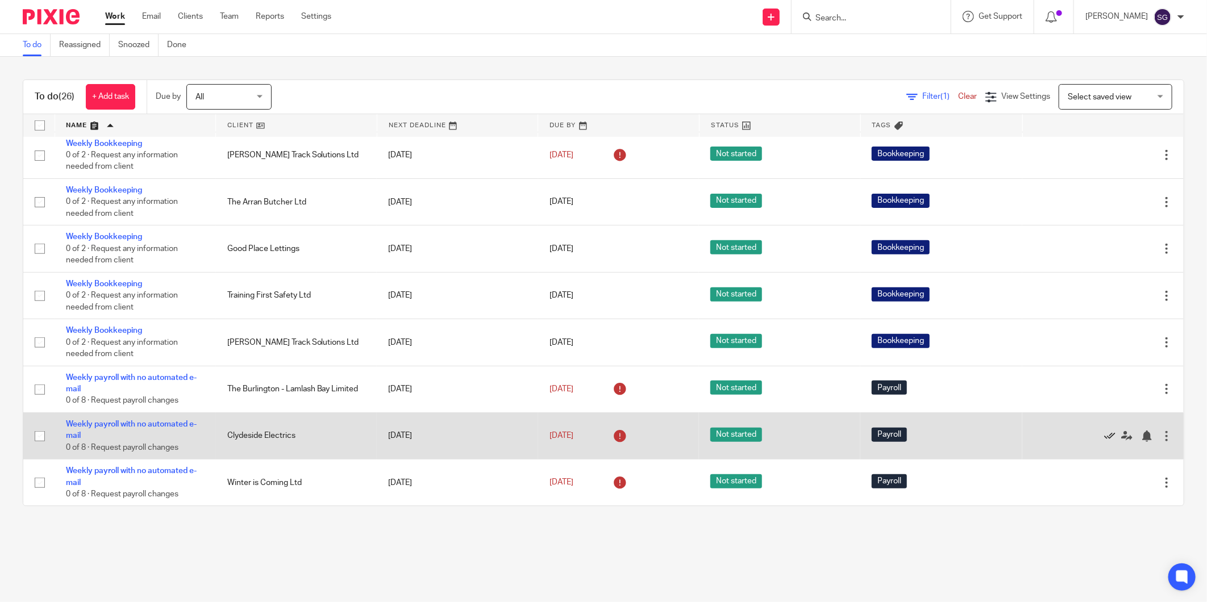
click at [1104, 440] on icon at bounding box center [1109, 436] width 11 height 11
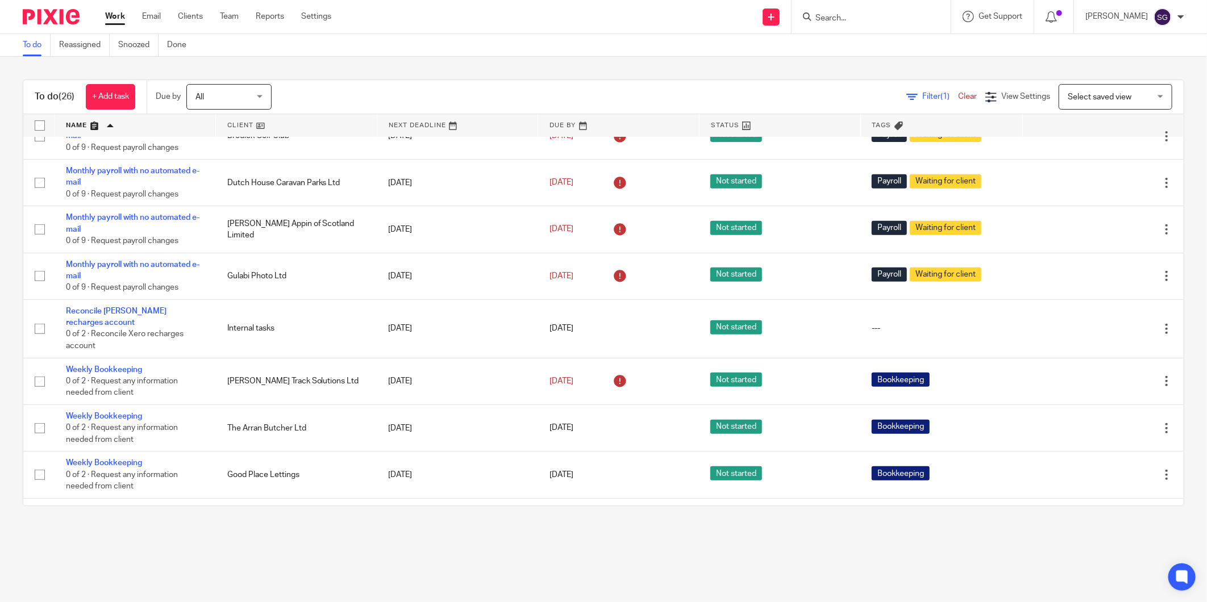
scroll to position [286, 0]
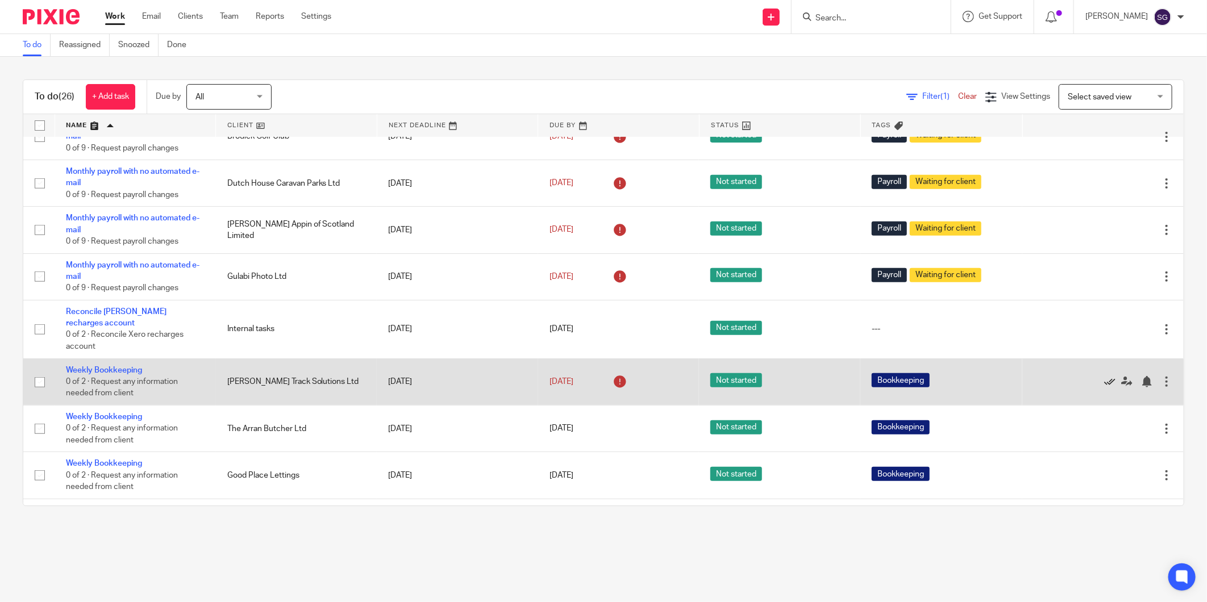
click at [1104, 384] on icon at bounding box center [1109, 381] width 11 height 11
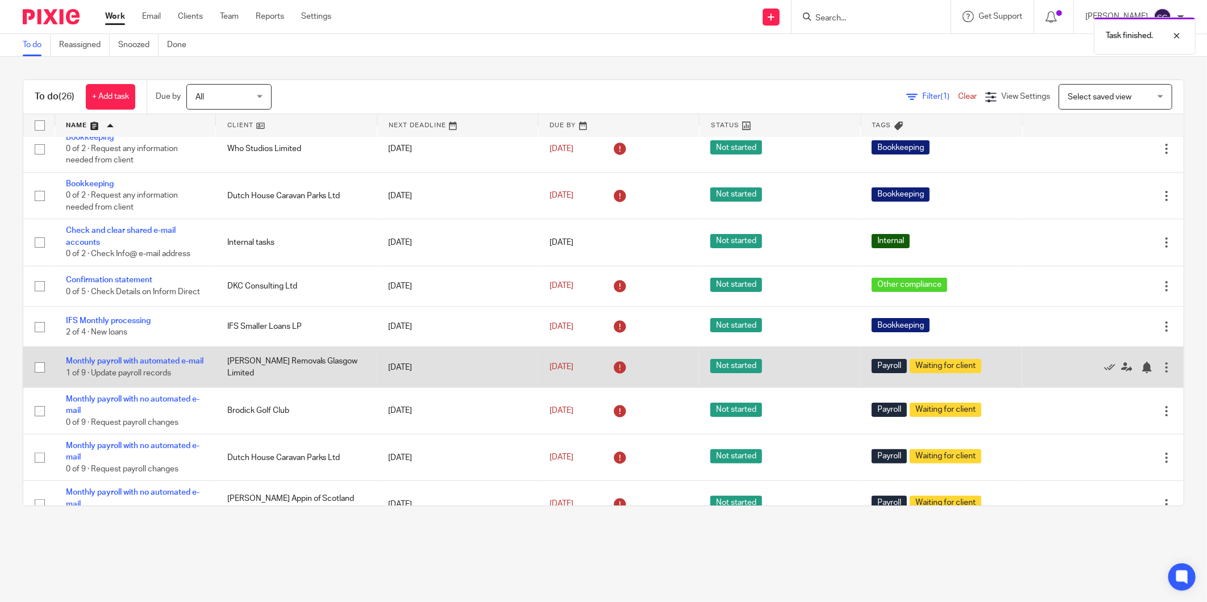
scroll to position [0, 0]
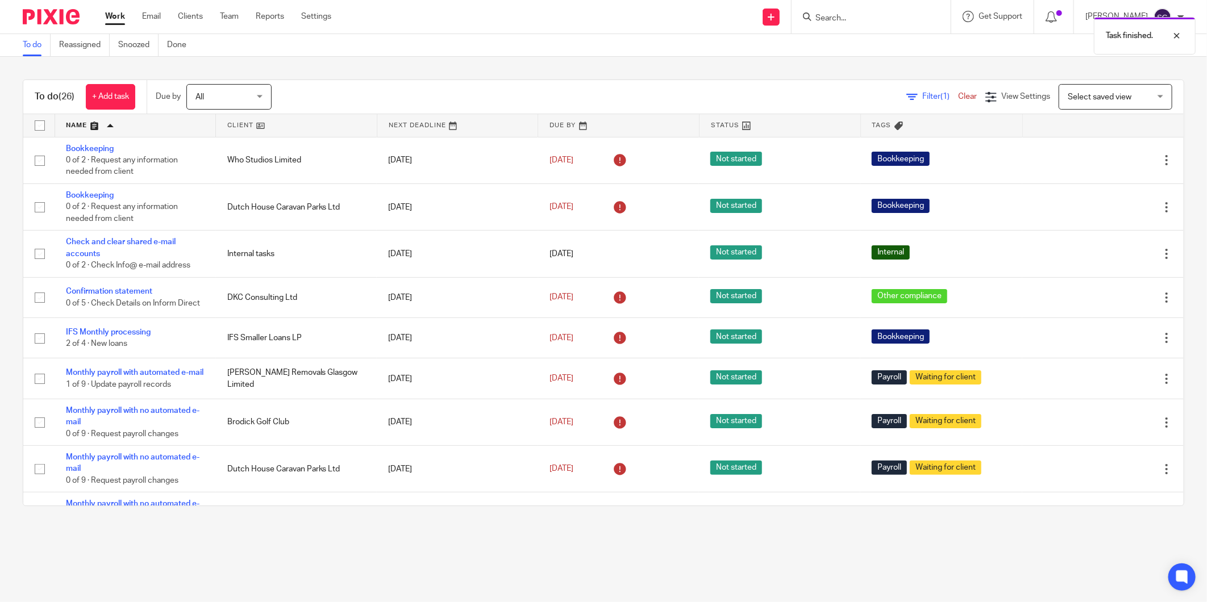
click at [411, 53] on div "To do Reassigned Snoozed Done" at bounding box center [603, 45] width 1207 height 23
click at [243, 93] on span "All" at bounding box center [225, 97] width 60 height 24
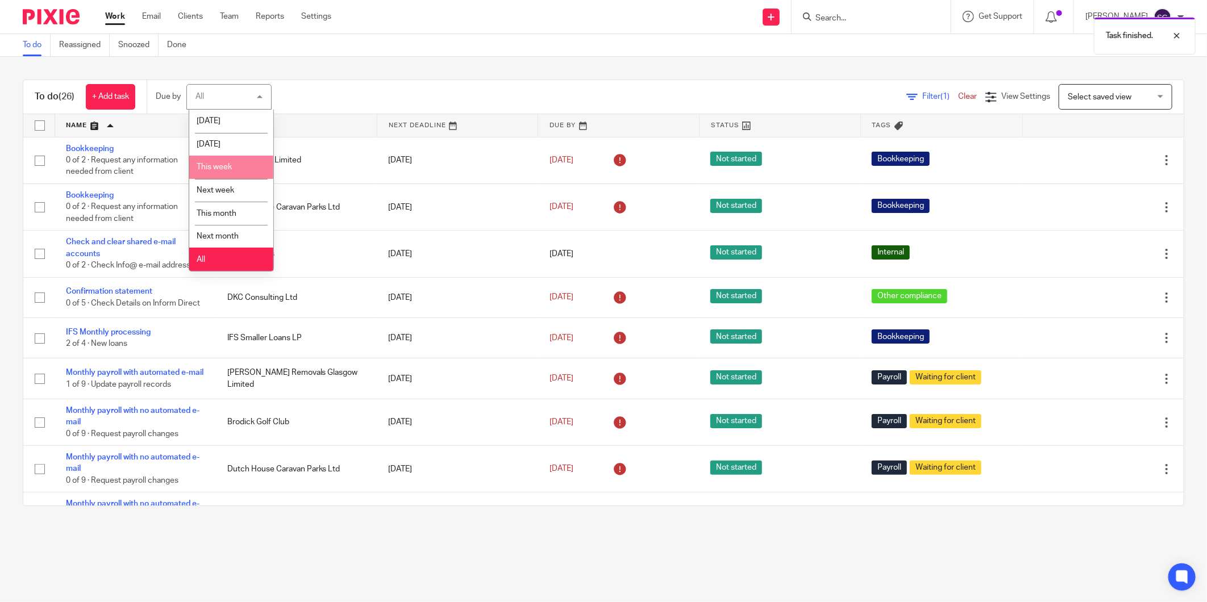
click at [235, 164] on li "This week" at bounding box center [231, 167] width 84 height 23
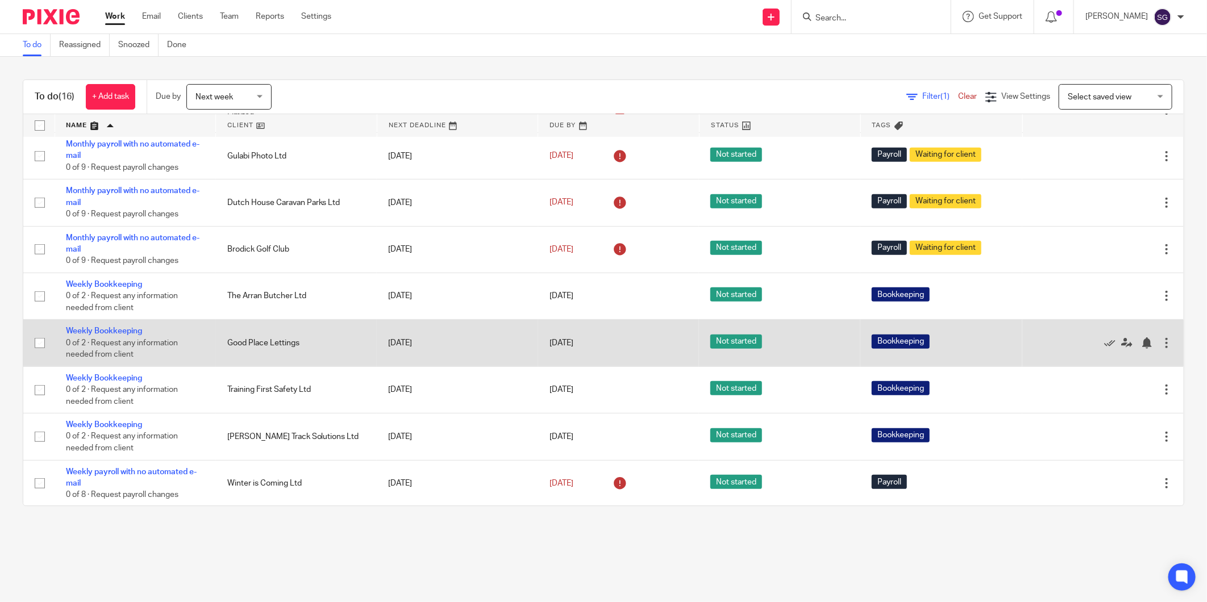
scroll to position [379, 0]
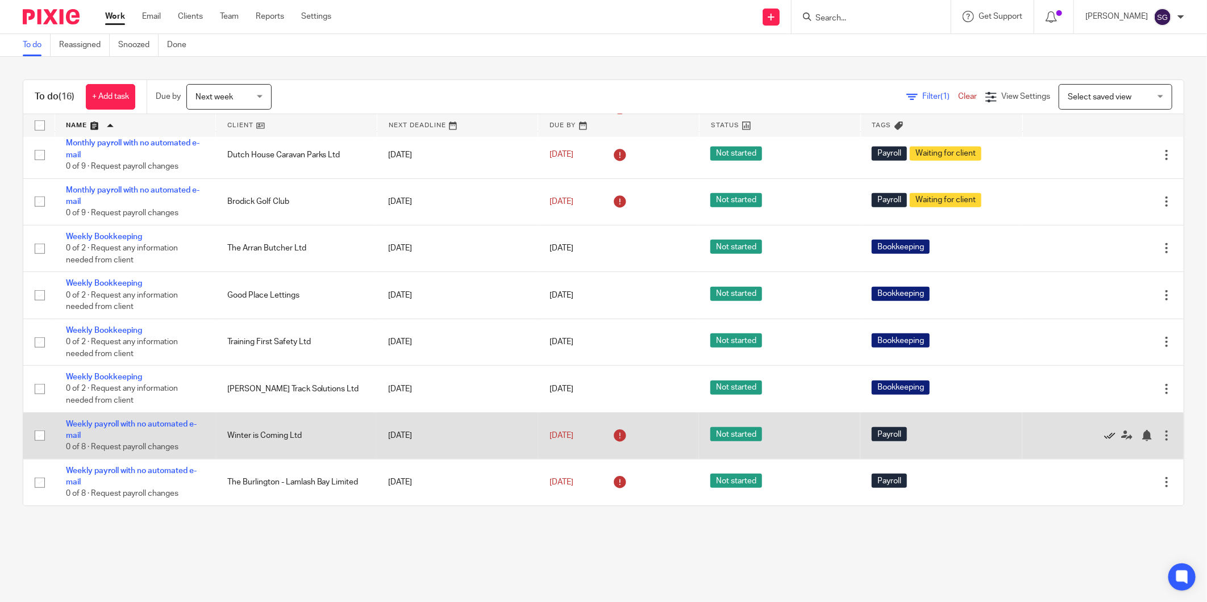
click at [1104, 439] on icon at bounding box center [1109, 435] width 11 height 11
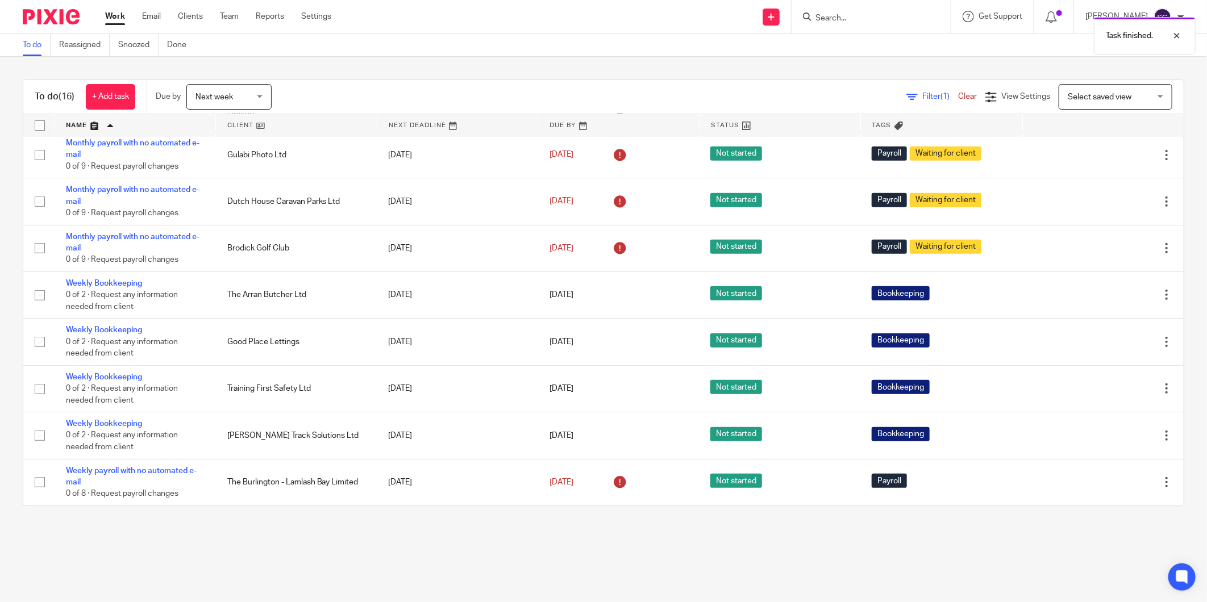
click at [1072, 574] on main "To do Reassigned Snoozed Done To do (16) + Add task Due by Next week Next week …" at bounding box center [603, 301] width 1207 height 602
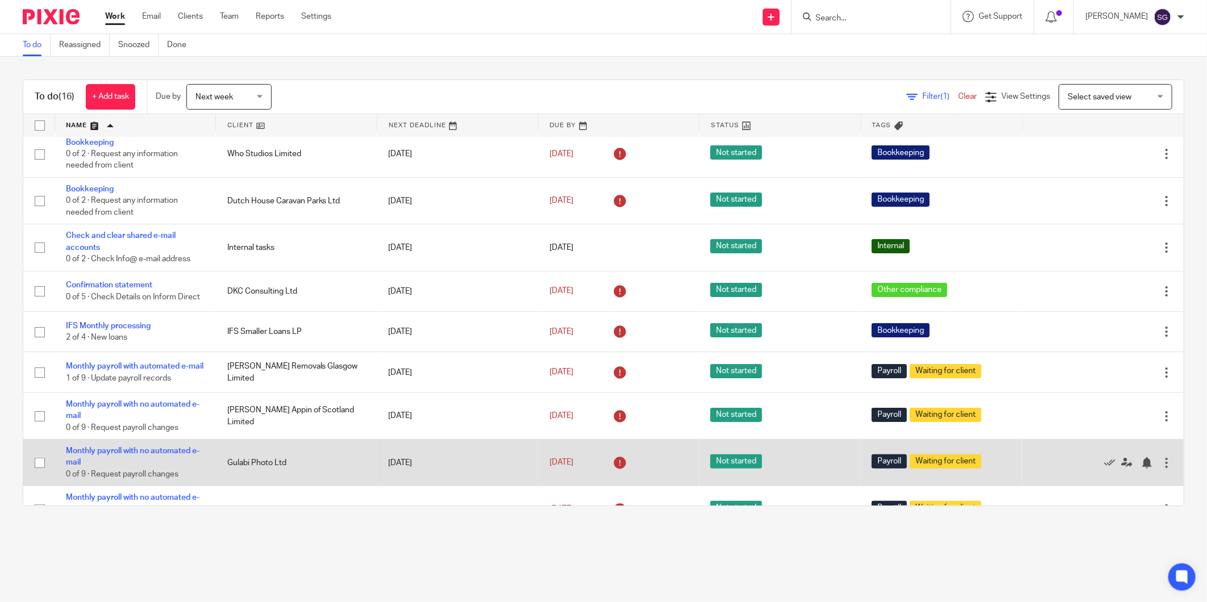
scroll to position [0, 0]
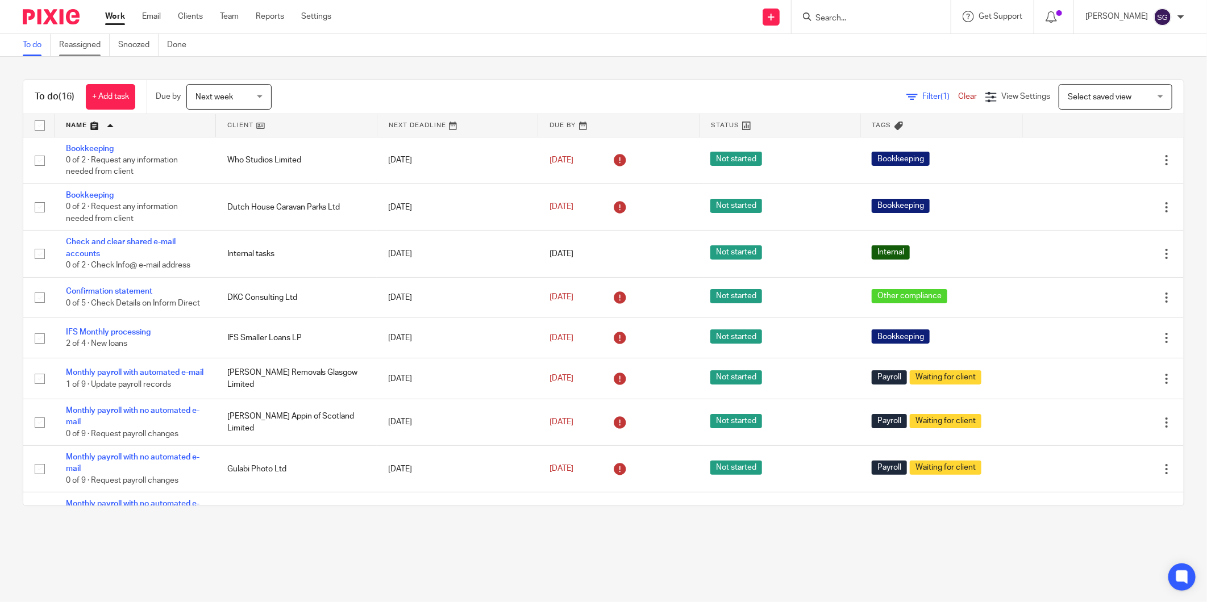
click at [78, 49] on link "Reassigned" at bounding box center [84, 45] width 51 height 22
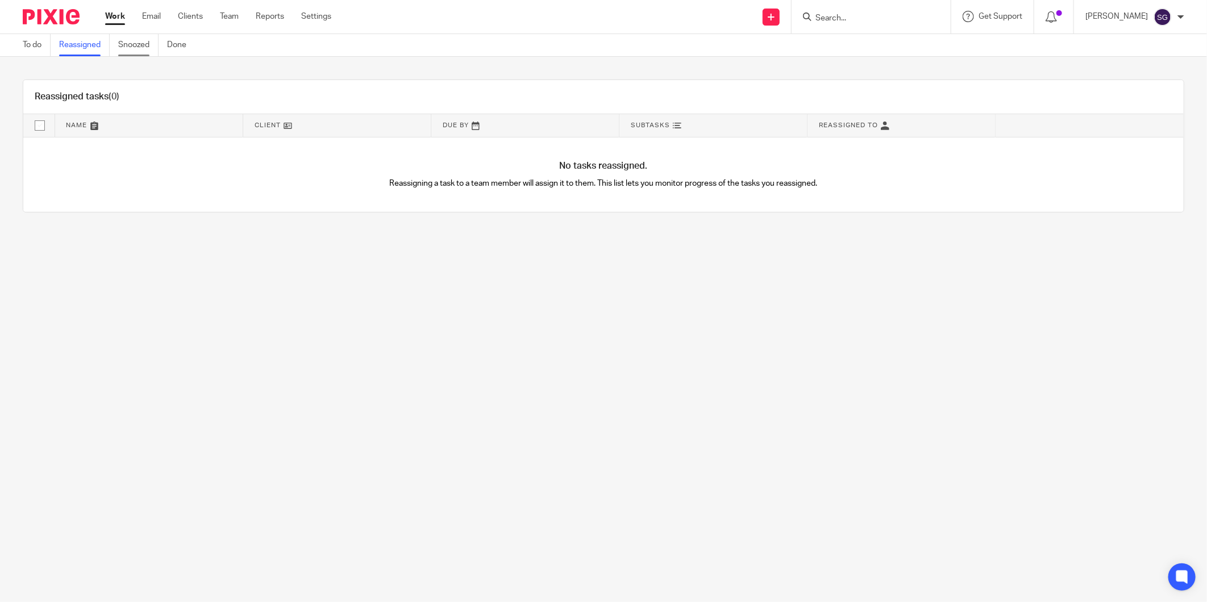
click at [127, 44] on link "Snoozed" at bounding box center [138, 45] width 40 height 22
click at [179, 47] on link "Done" at bounding box center [181, 45] width 28 height 22
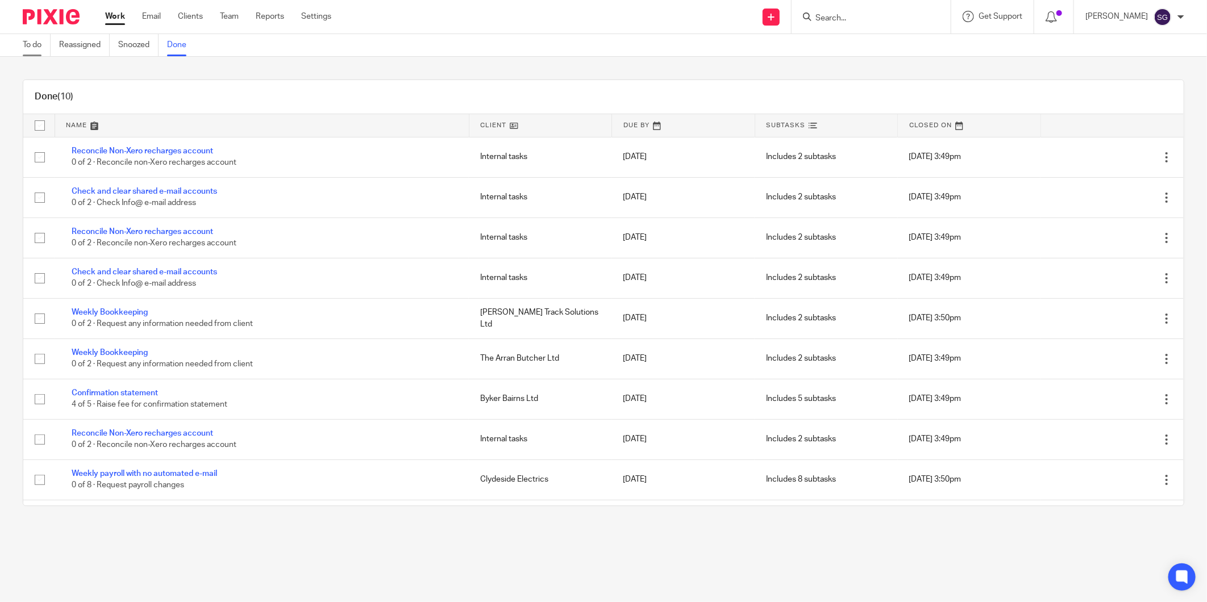
click at [32, 47] on link "To do" at bounding box center [37, 45] width 28 height 22
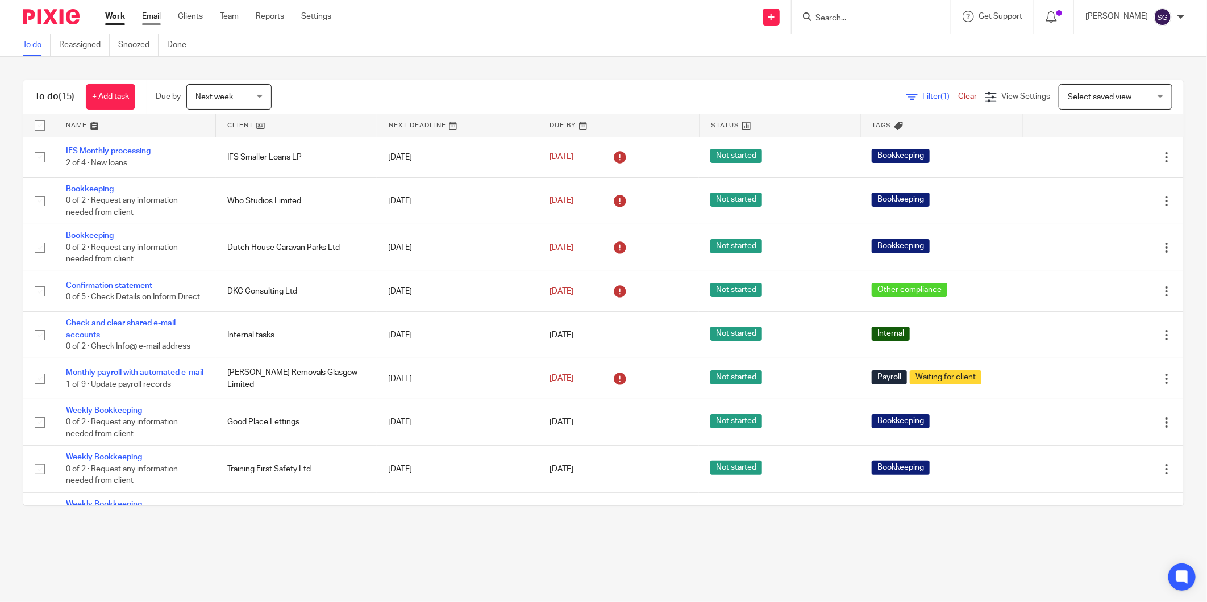
click at [149, 15] on link "Email" at bounding box center [151, 16] width 19 height 11
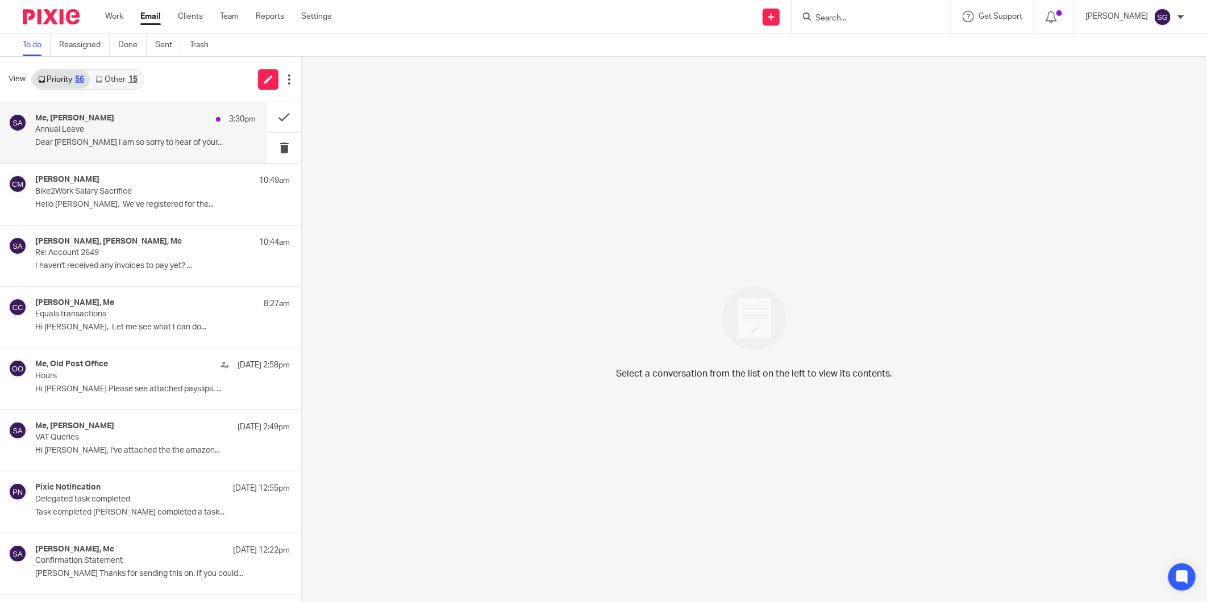
click at [162, 141] on p "Dear [PERSON_NAME] I am so sorry to hear of your..." at bounding box center [145, 143] width 220 height 10
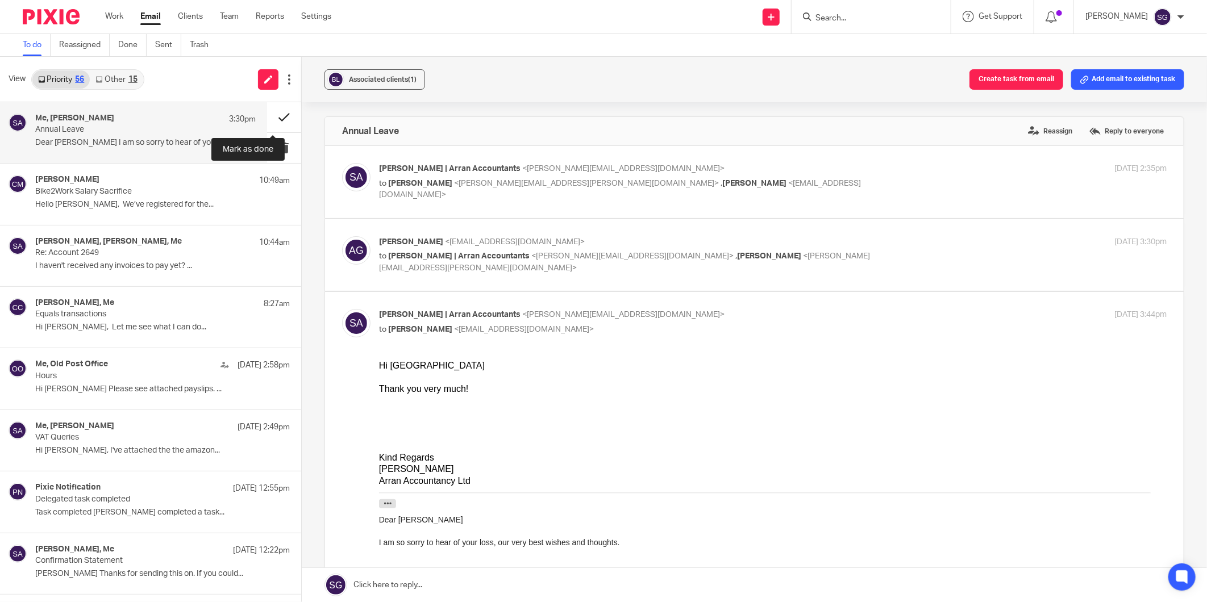
click at [269, 115] on button at bounding box center [284, 117] width 34 height 30
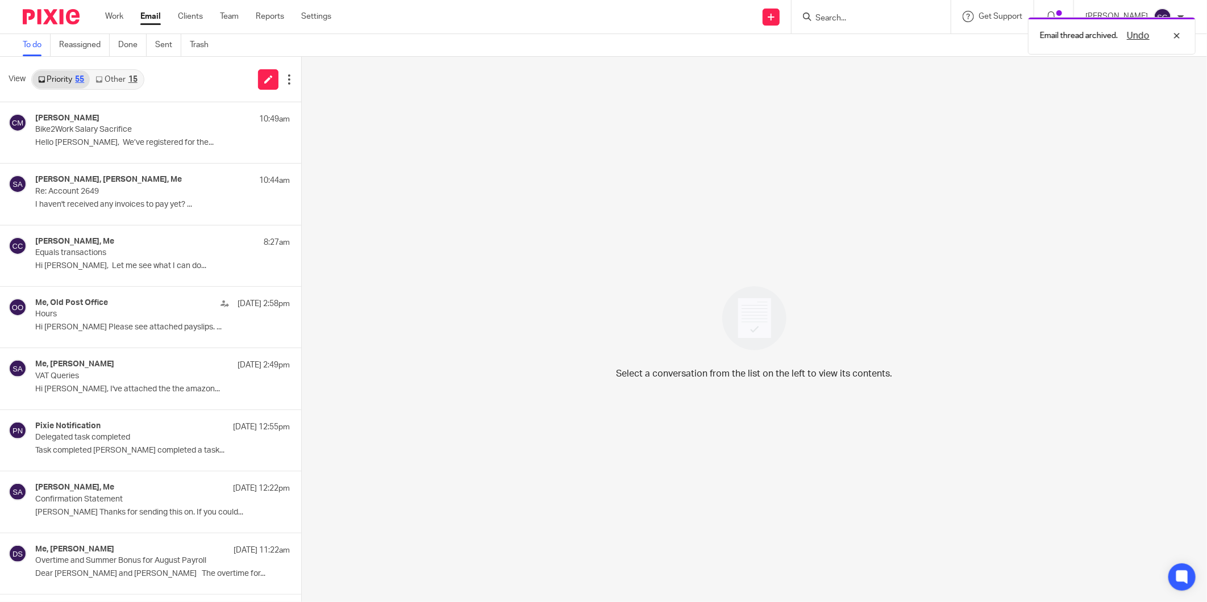
click at [112, 80] on link "Other 15" at bounding box center [116, 79] width 53 height 18
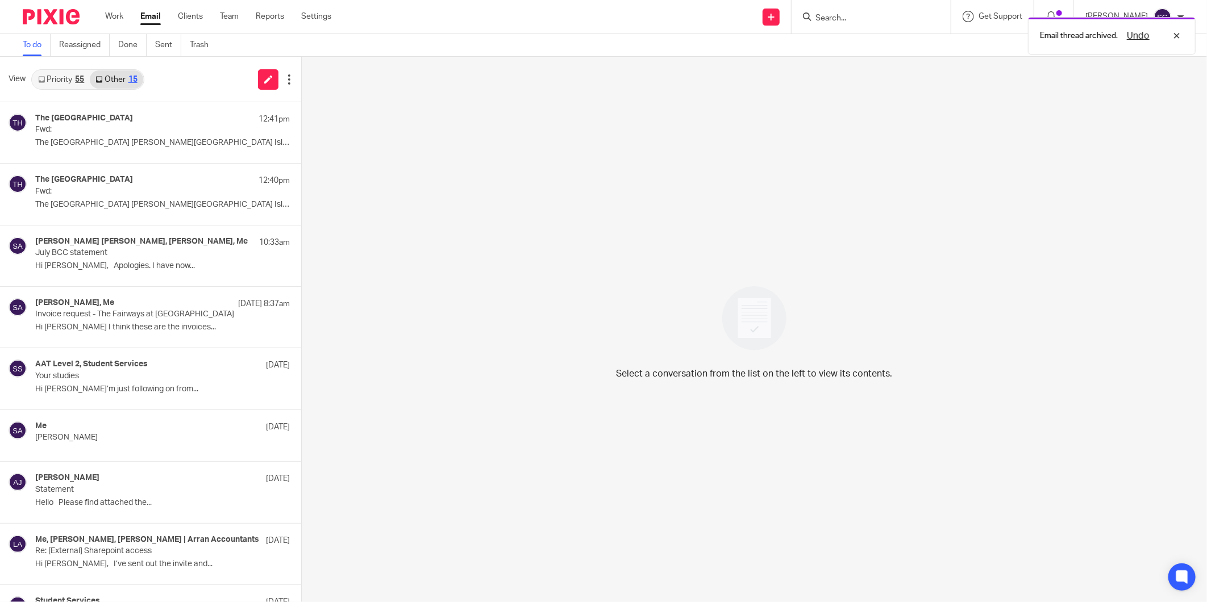
click at [68, 82] on link "Priority 55" at bounding box center [60, 79] width 57 height 18
